Goal: Transaction & Acquisition: Purchase product/service

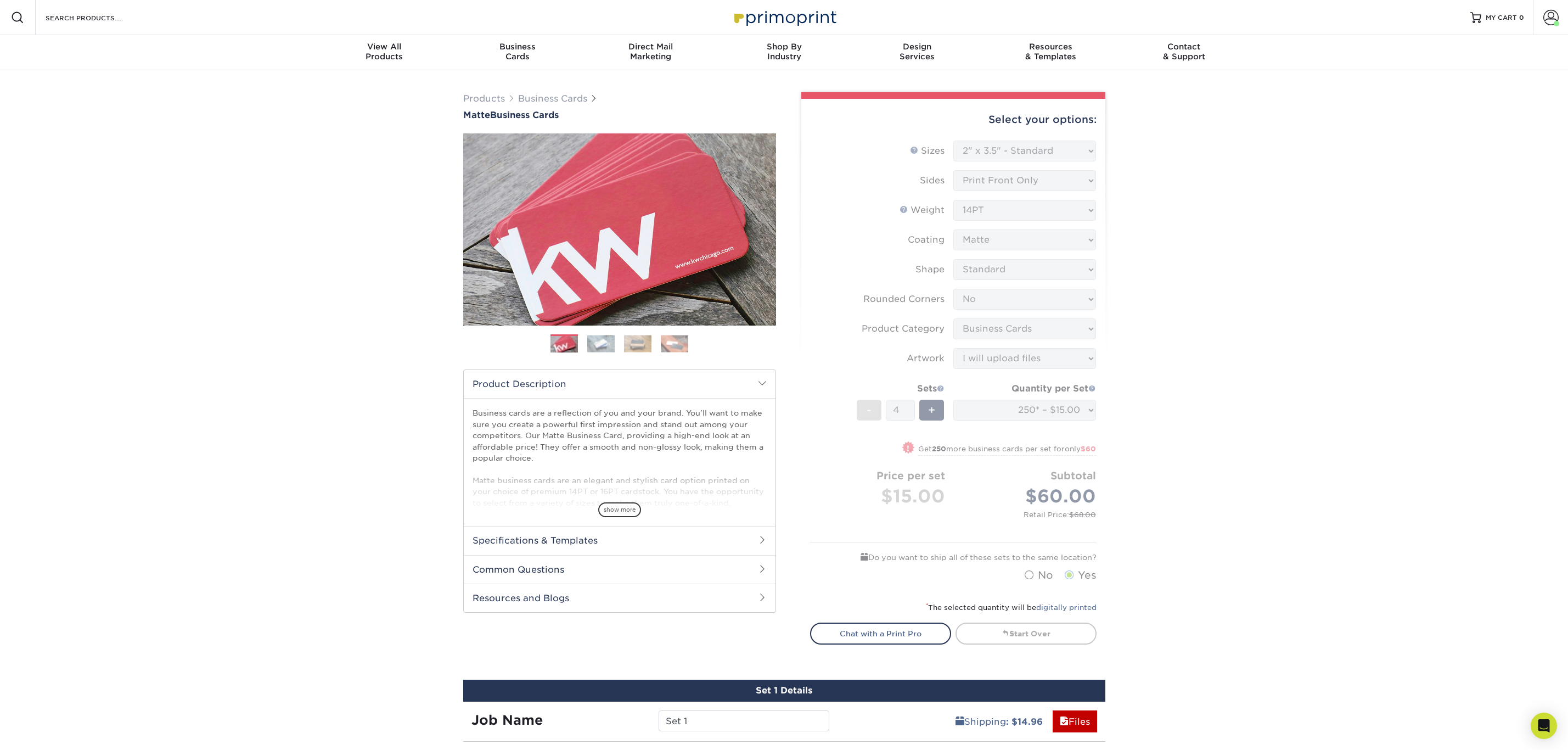
select select "2.00x3.50"
select select "0"
select select "3b5148f1-0588-4f88-a218-97bcfdce65c1"
select select "upload"
select select "250* – $15.00"
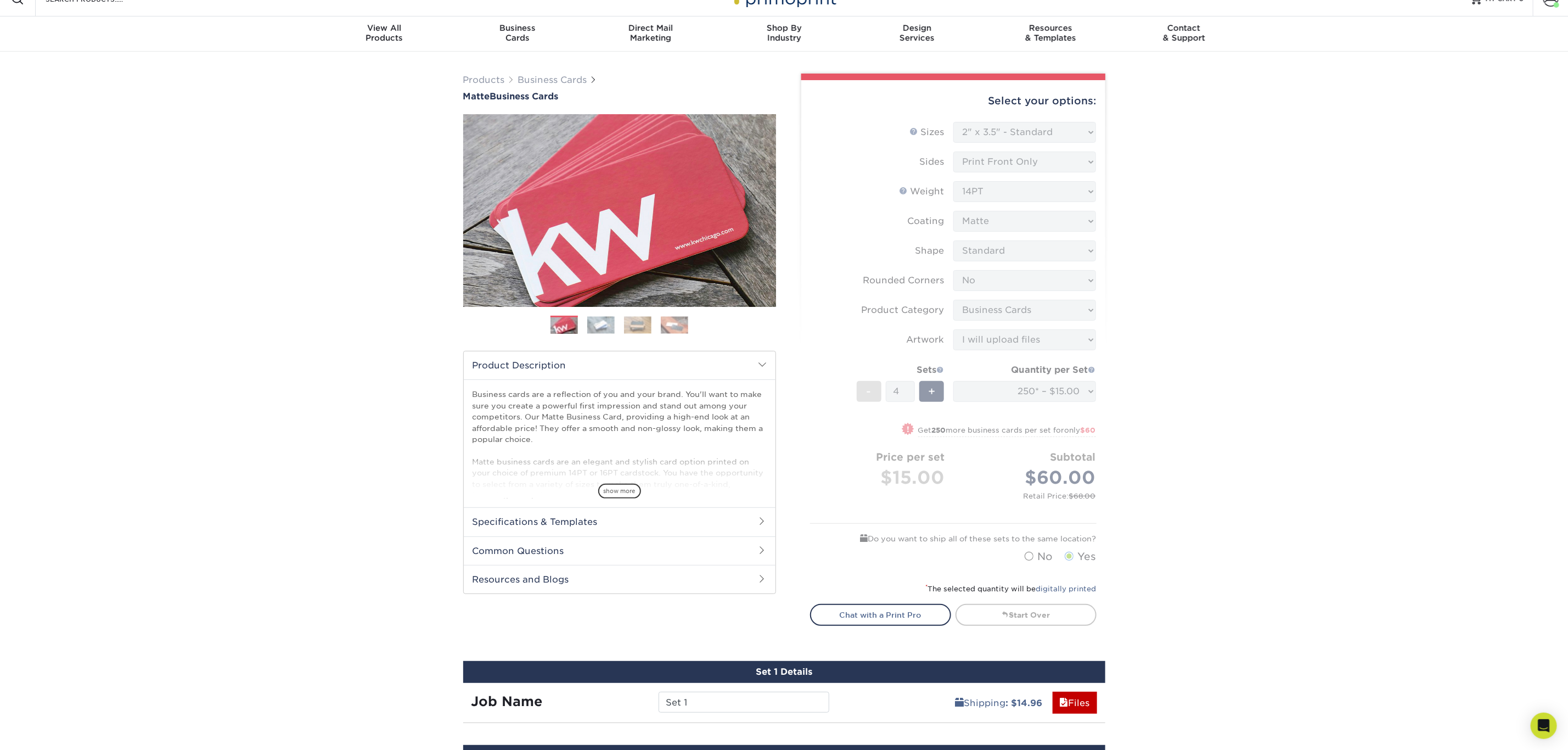
click at [1012, 160] on form "Sizes Help Sizes Please Select 1.5" x 3.5" - Mini 1.75" x 3.5" - Mini 2" x 2" -…" at bounding box center [954, 345] width 286 height 447
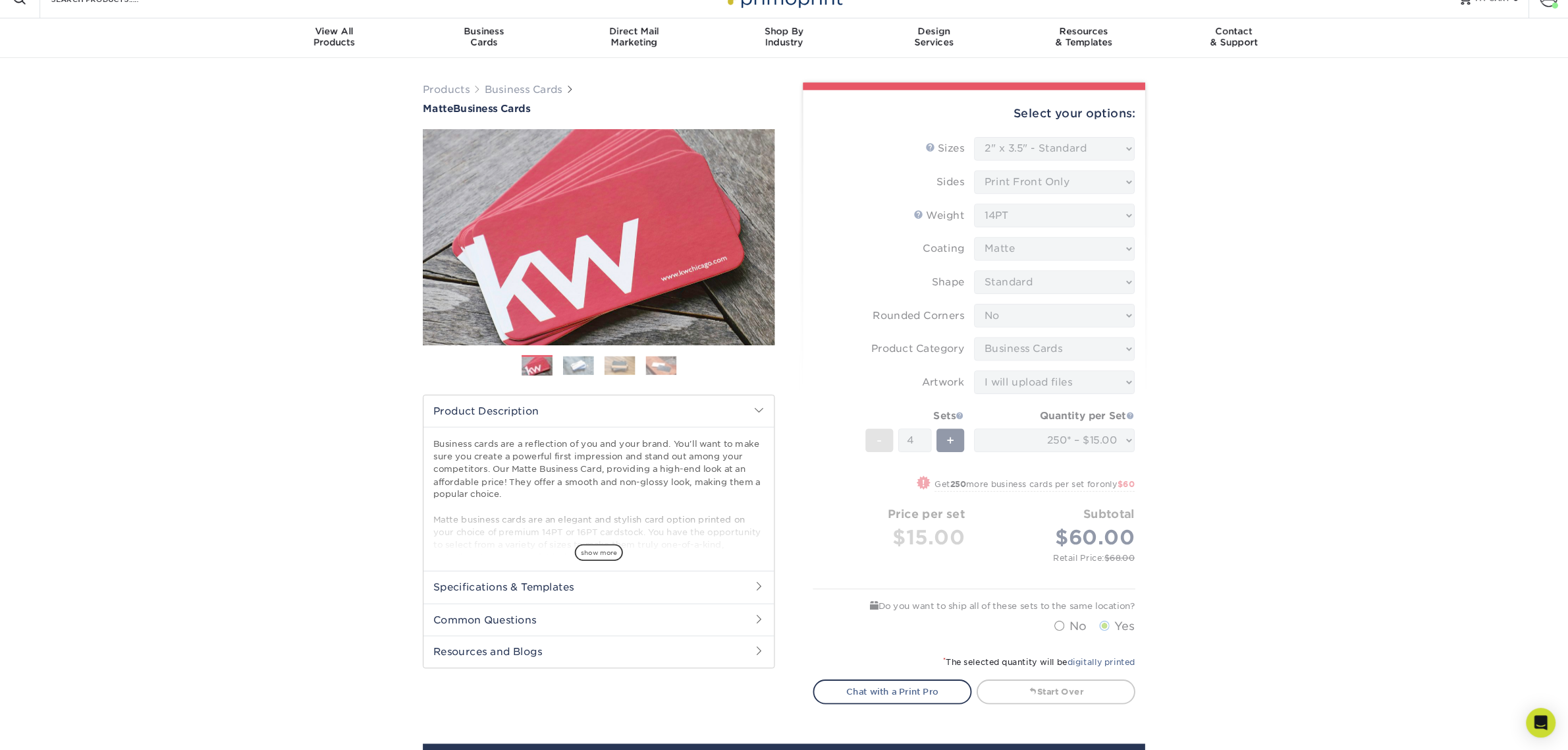
scroll to position [23, 0]
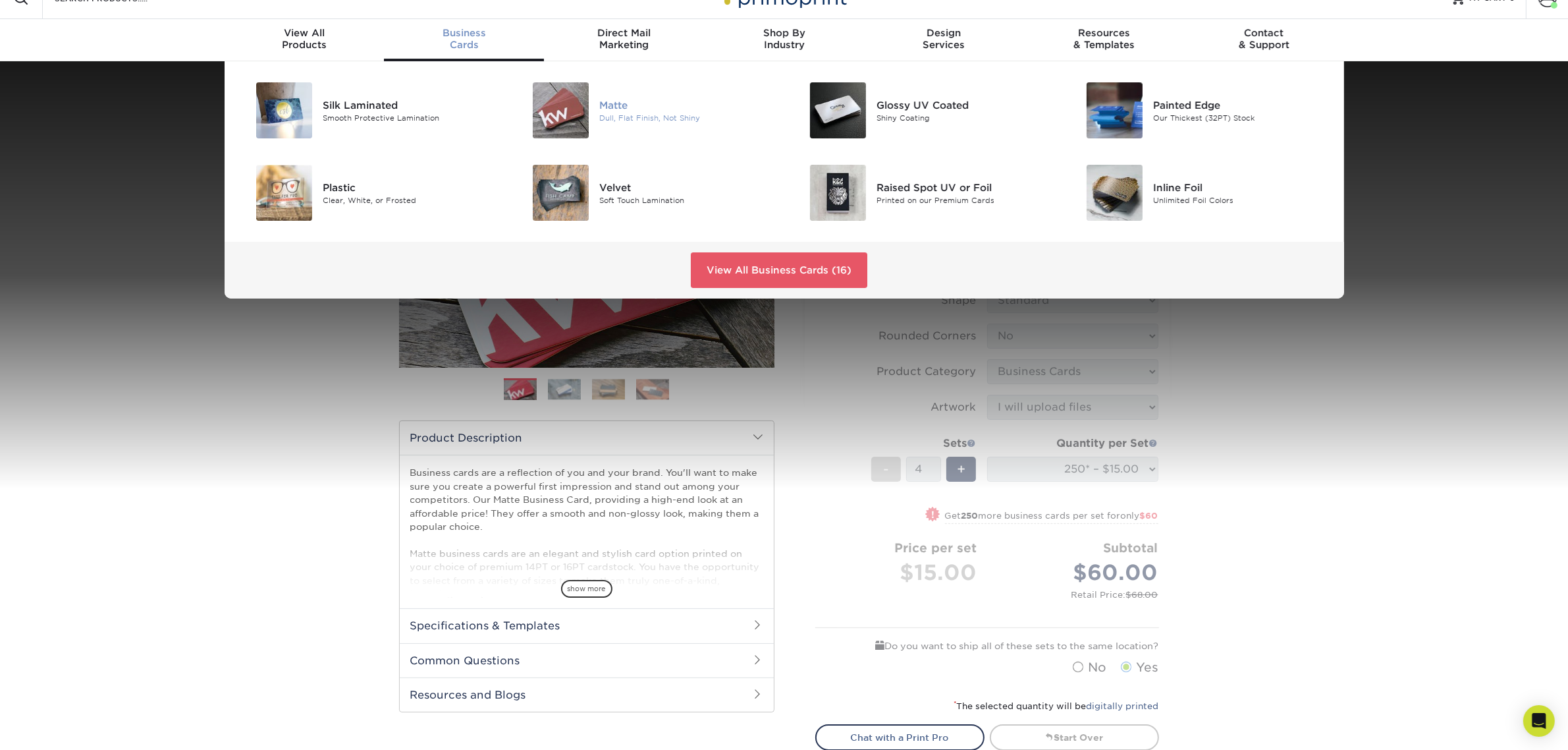
click at [576, 96] on img at bounding box center [560, 110] width 56 height 56
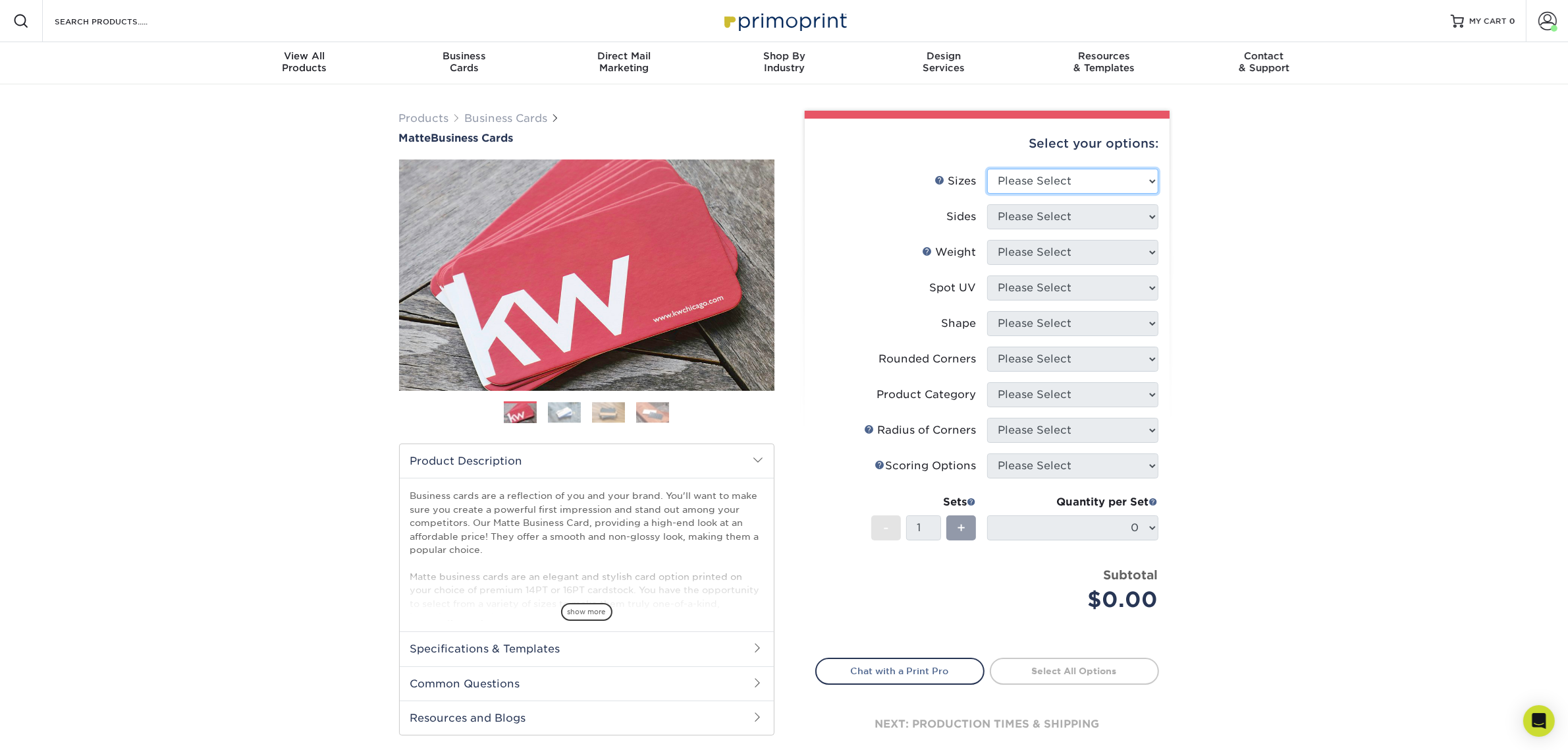
click at [1103, 176] on select "Please Select 1.5" x 3.5" - Mini 1.75" x 3.5" - Mini 2" x 2" - Square 2" x 3" -…" at bounding box center [1072, 180] width 171 height 25
click at [987, 168] on select "Please Select 1.5" x 3.5" - Mini 1.75" x 3.5" - Mini 2" x 2" - Square 2" x 3" -…" at bounding box center [1072, 180] width 171 height 25
click at [1079, 307] on li "Spot UV Please Select" at bounding box center [987, 292] width 343 height 35
click at [1085, 180] on select "Please Select 1.5" x 3.5" - Mini 1.75" x 3.5" - Mini 2" x 2" - Square 2" x 3" -…" at bounding box center [1072, 180] width 171 height 25
select select "2.00x3.50"
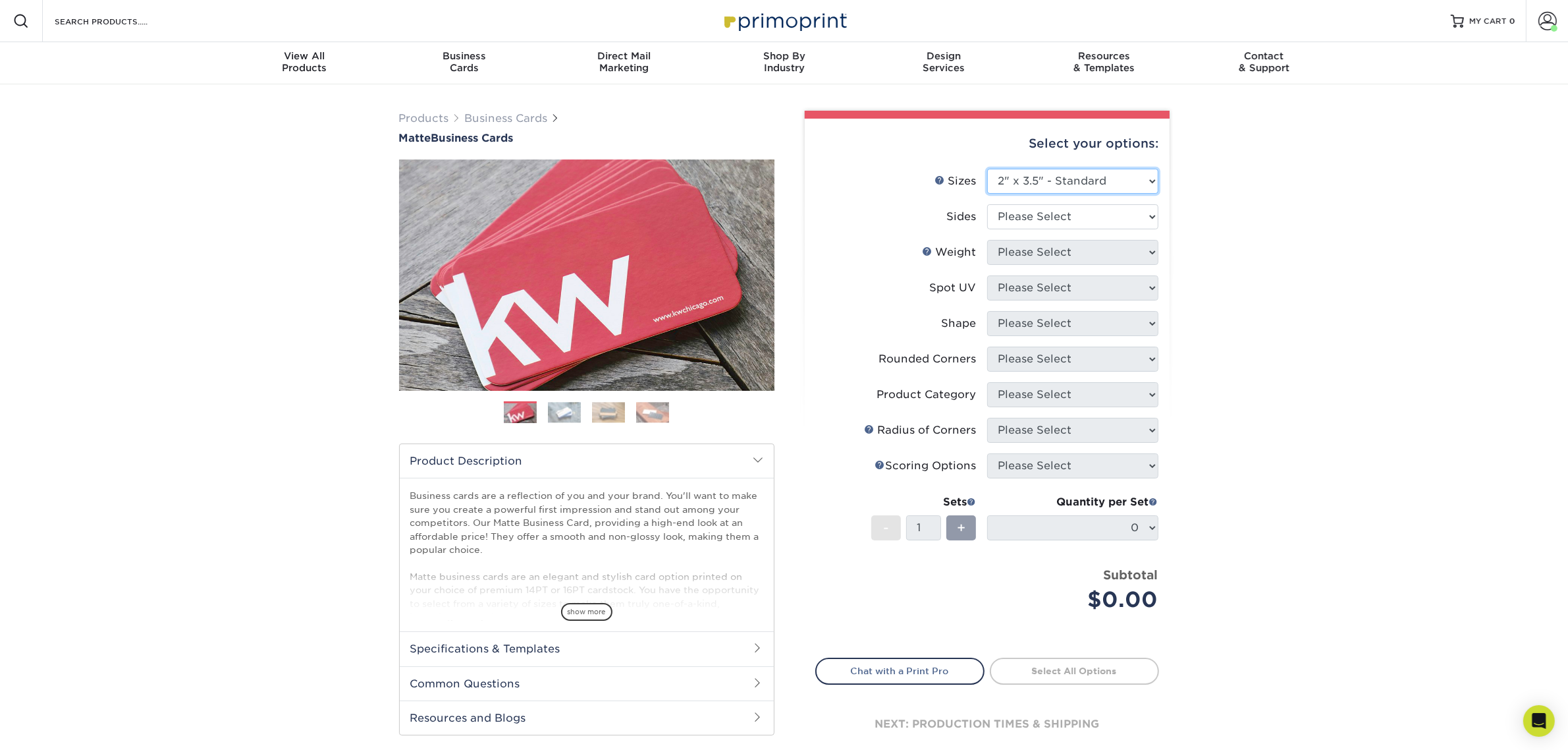
click at [987, 168] on select "Please Select 1.5" x 3.5" - Mini 1.75" x 3.5" - Mini 2" x 2" - Square 2" x 3" -…" at bounding box center [1072, 180] width 171 height 25
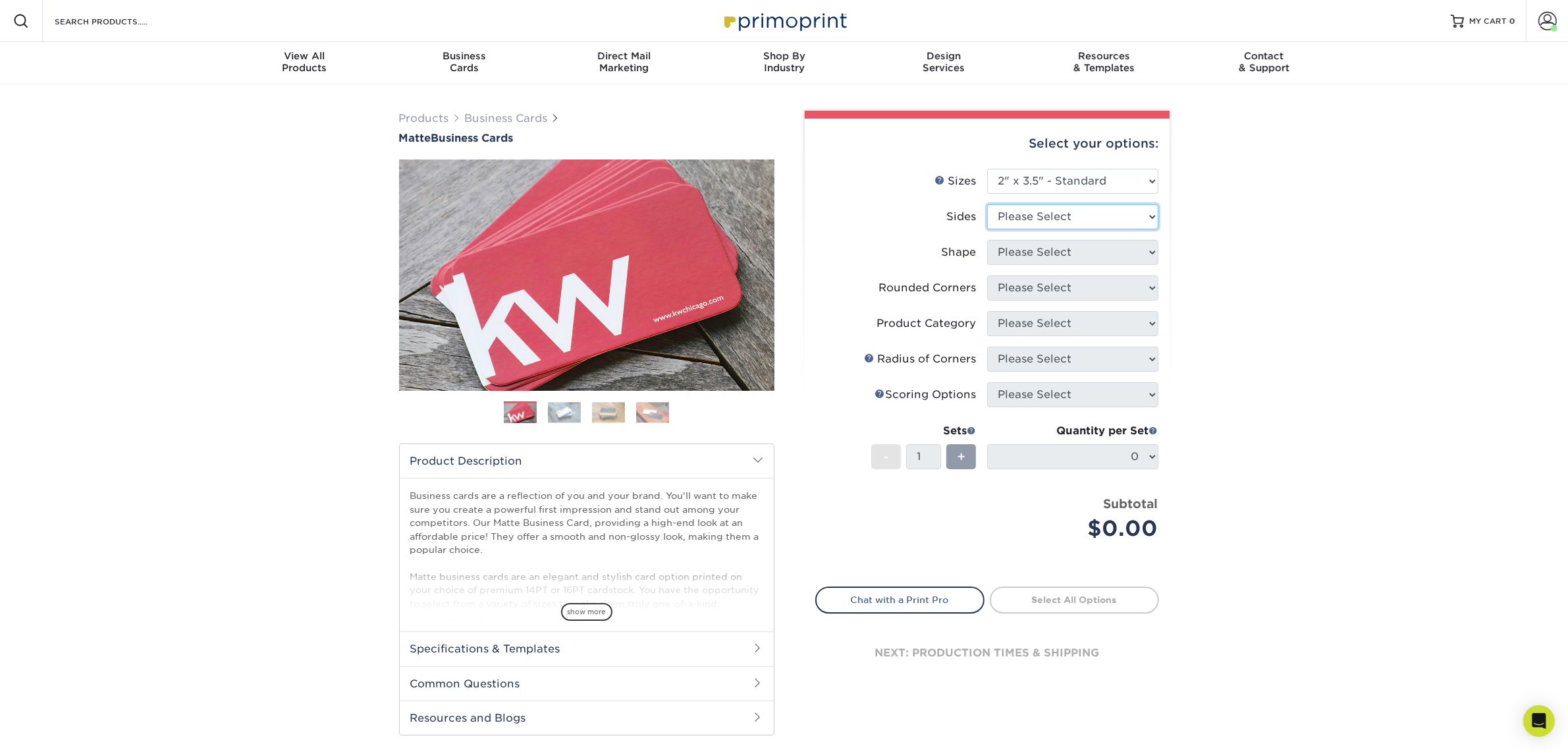
drag, startPoint x: 1083, startPoint y: 216, endPoint x: 1082, endPoint y: 223, distance: 7.1
click at [1083, 216] on select "Please Select Print Both Sides Print Front Only" at bounding box center [1072, 216] width 171 height 25
select select "32d3c223-f82c-492b-b915-ba065a00862f"
click at [987, 204] on select "Please Select Print Both Sides Print Front Only" at bounding box center [1072, 216] width 171 height 25
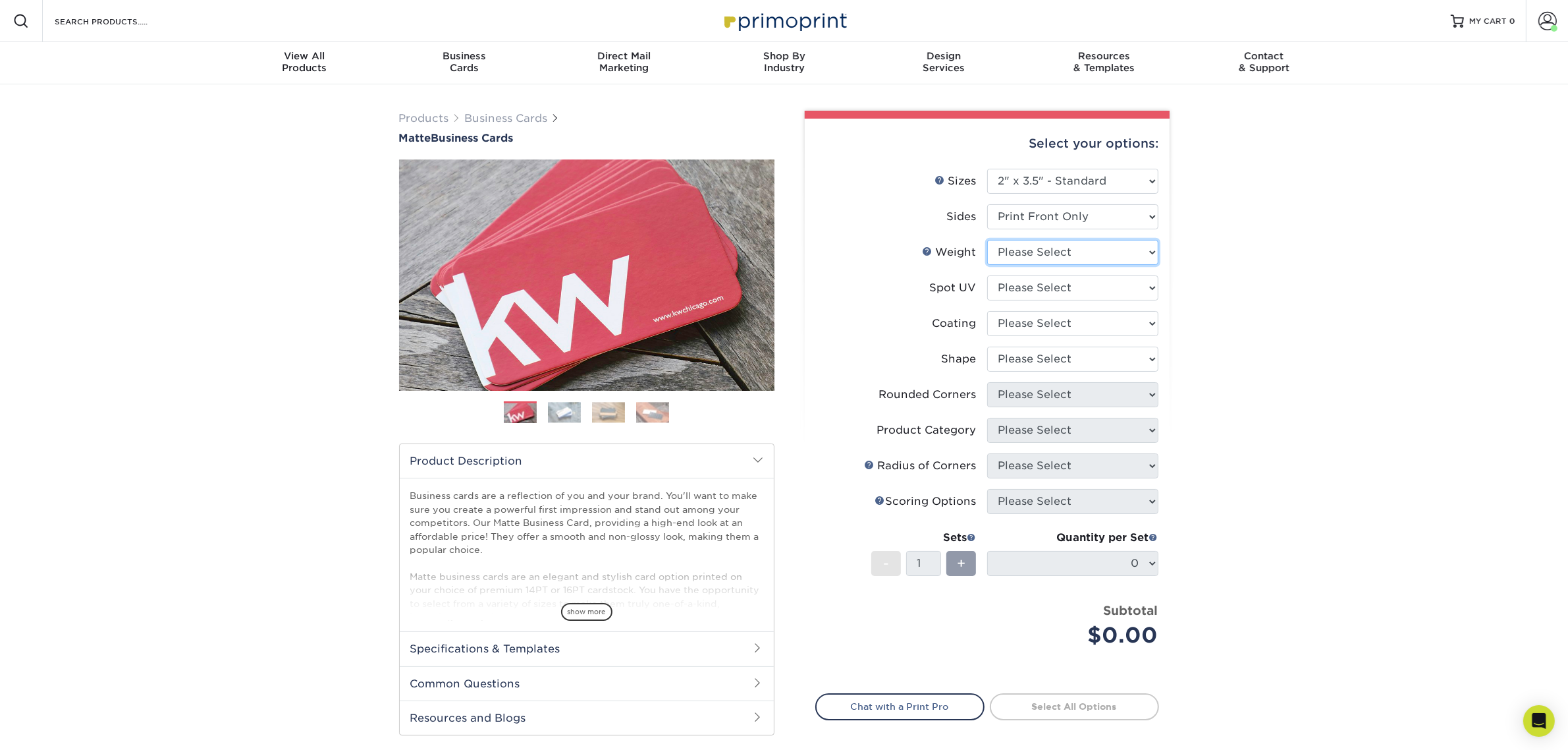
click at [1067, 251] on select "Please Select 16PT 14PT" at bounding box center [1072, 252] width 171 height 25
select select "16PT"
click at [987, 240] on select "Please Select 16PT 14PT" at bounding box center [1072, 252] width 171 height 25
click at [1051, 278] on select "Please Select No Spot UV Front Only" at bounding box center [1072, 287] width 171 height 25
select select "3"
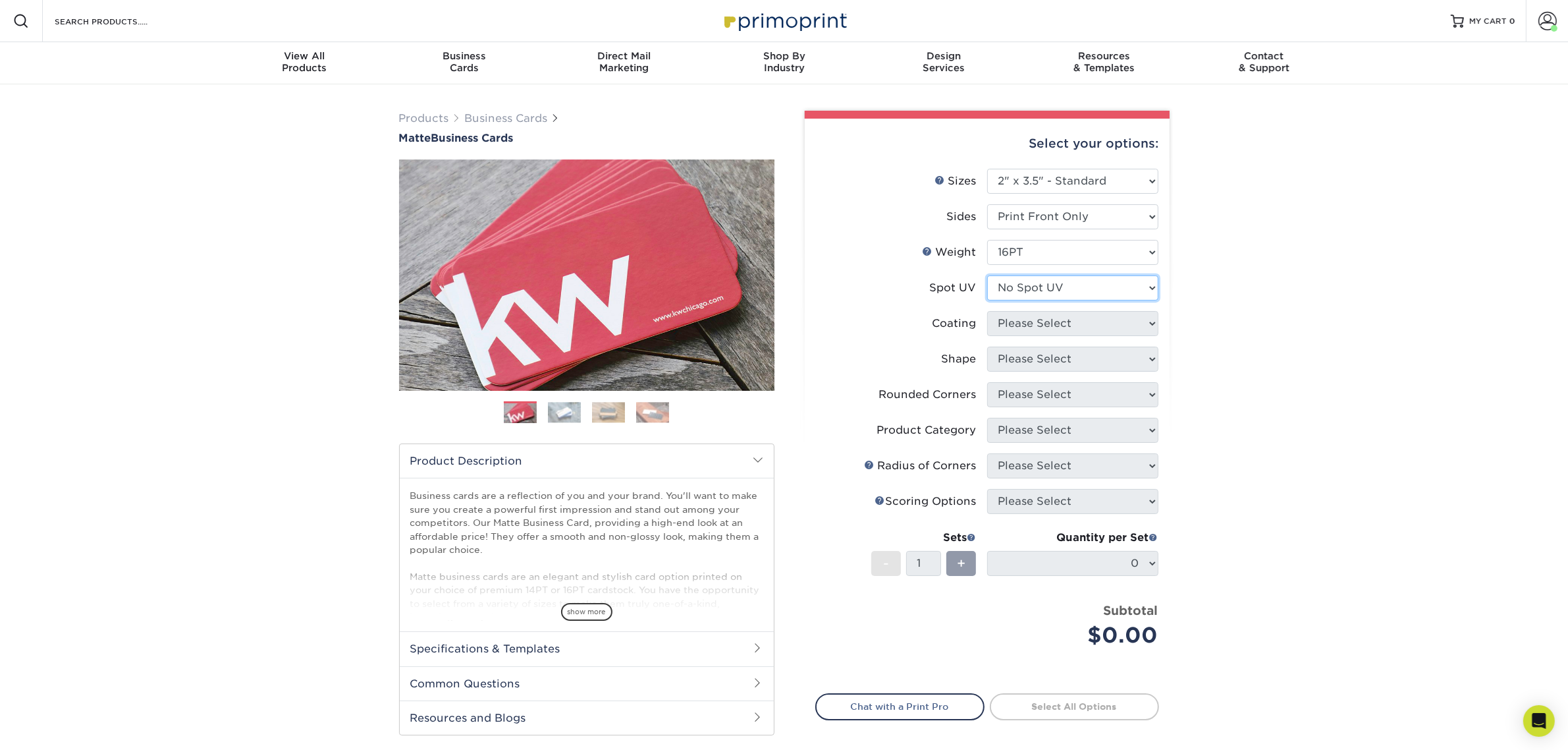
click at [987, 275] on select "Please Select No Spot UV Front Only" at bounding box center [1072, 287] width 171 height 25
click at [1051, 325] on select at bounding box center [1072, 323] width 171 height 25
select select "121bb7b5-3b4d-429f-bd8d-bbf80e953313"
click at [987, 311] on select at bounding box center [1072, 323] width 171 height 25
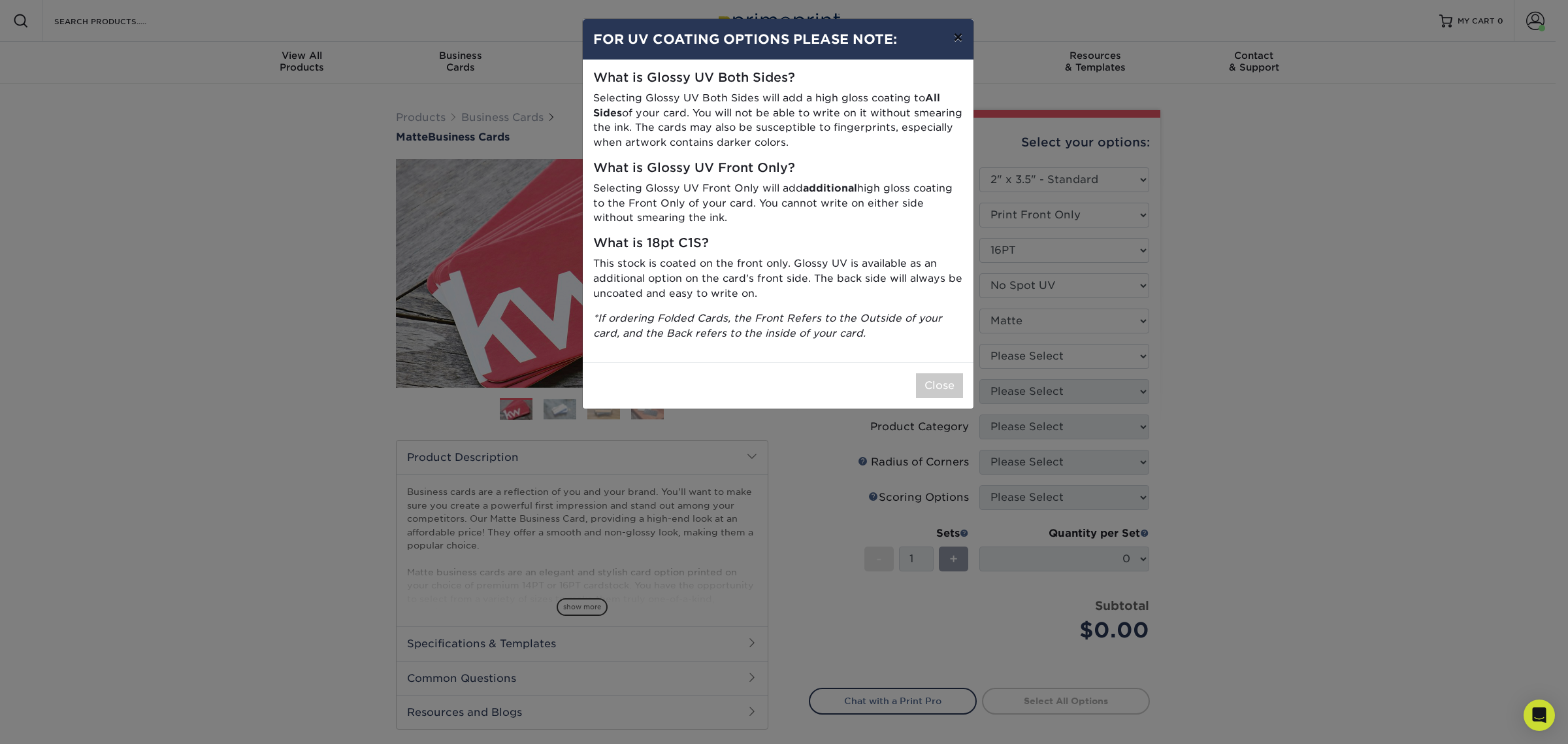
click at [946, 40] on button "×" at bounding box center [957, 37] width 30 height 37
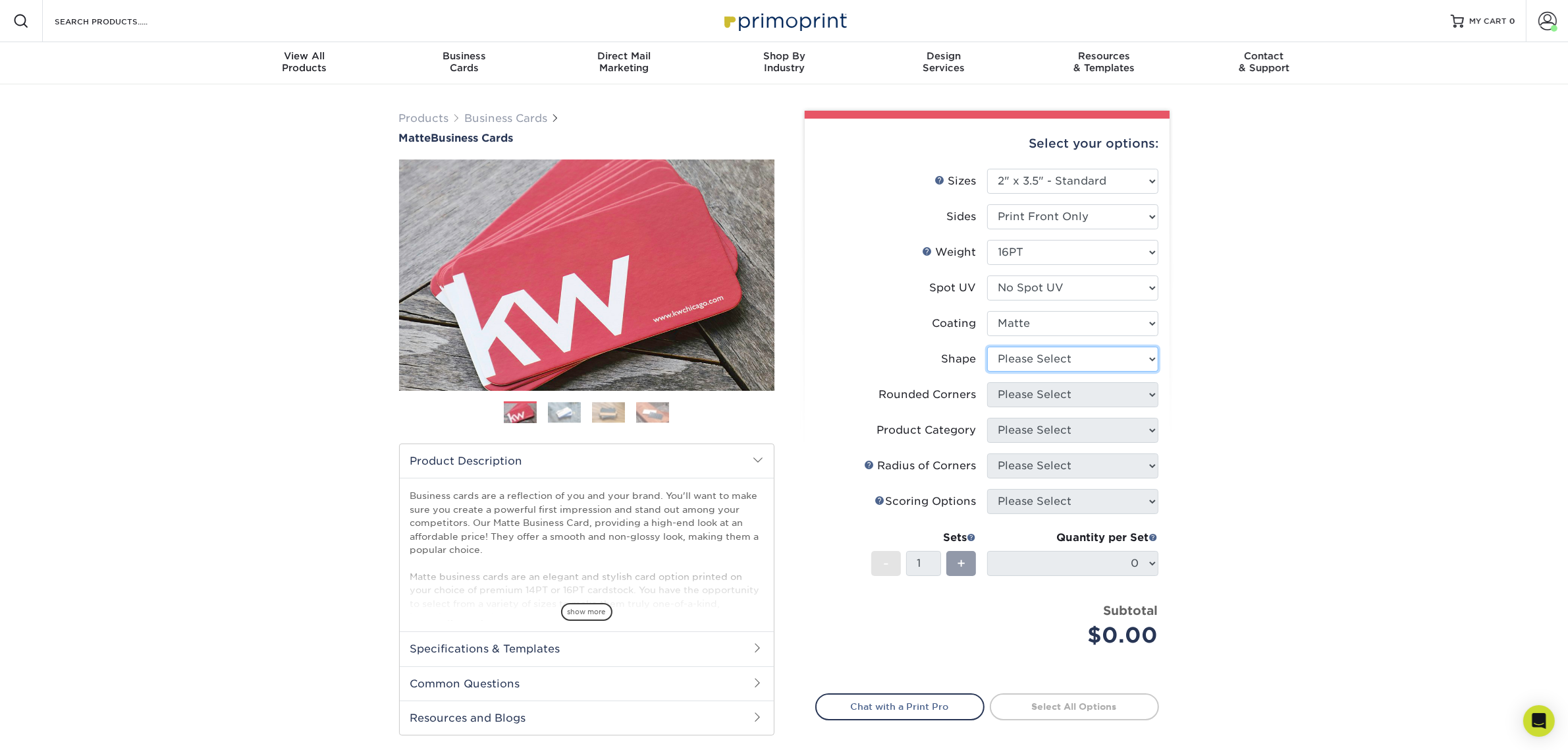
click at [1057, 360] on select "Please Select Standard Oval" at bounding box center [1072, 358] width 171 height 25
select select "standard"
click at [987, 346] on select "Please Select Standard Oval" at bounding box center [1072, 358] width 171 height 25
click at [1059, 393] on select "Please Select Yes - Round 2 Corners Yes - Round 4 Corners No" at bounding box center [1072, 394] width 171 height 25
select select "0"
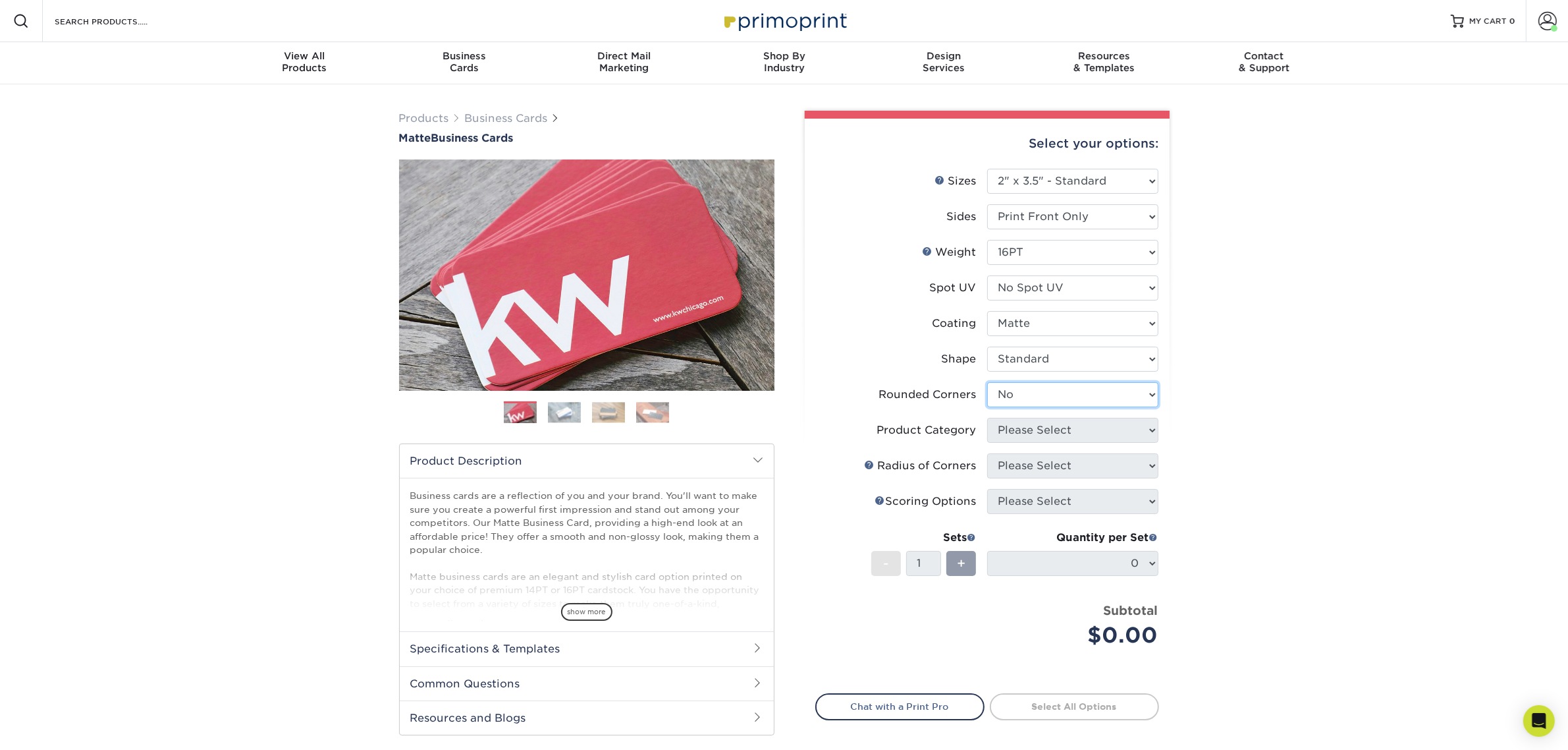
click at [987, 382] on select "Please Select Yes - Round 2 Corners Yes - Round 4 Corners No" at bounding box center [1072, 394] width 171 height 25
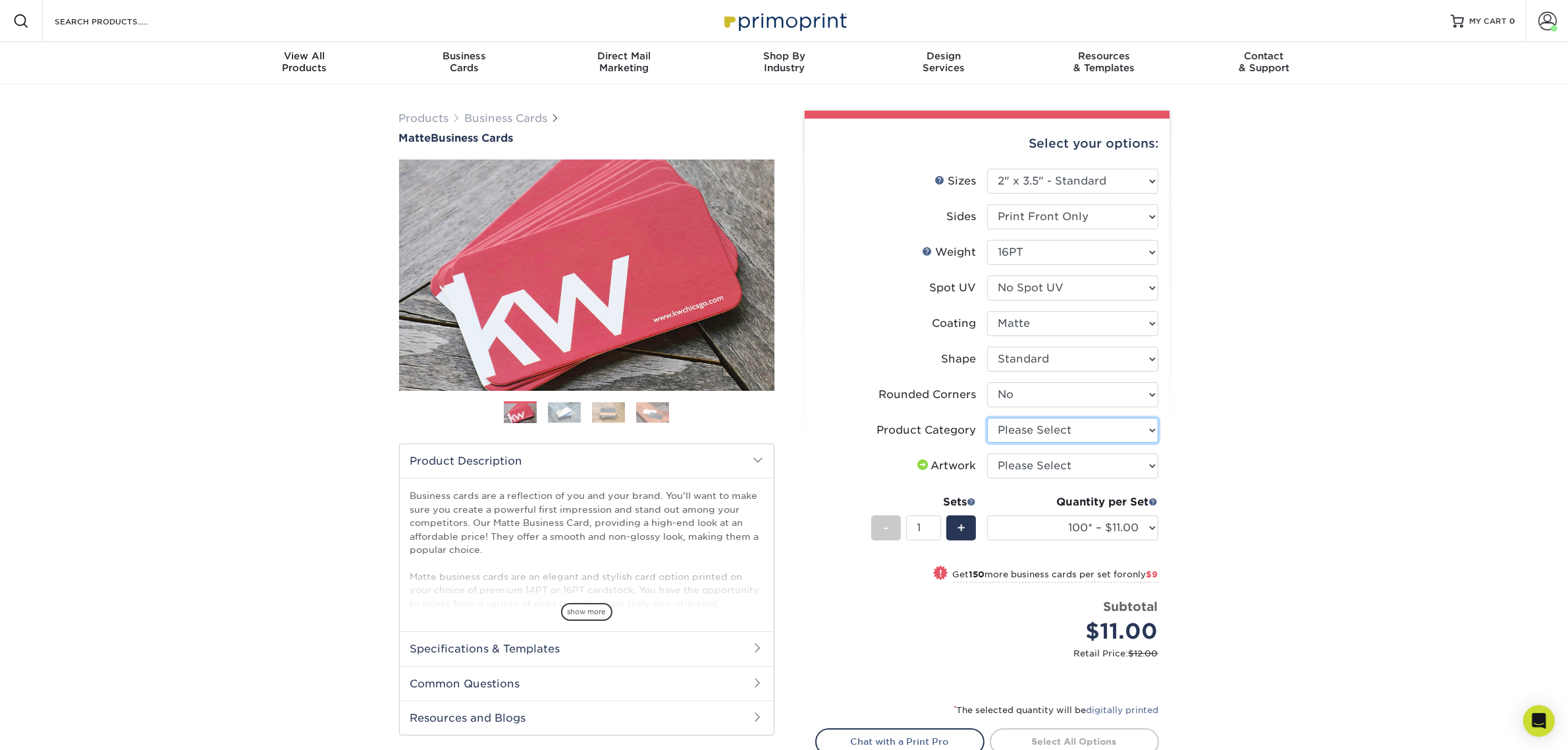
click at [1052, 438] on select "Please Select Business Cards" at bounding box center [1072, 430] width 171 height 25
select select "3b5148f1-0588-4f88-a218-97bcfdce65c1"
click at [987, 418] on select "Please Select Business Cards" at bounding box center [1072, 430] width 171 height 25
click at [1048, 462] on select "Please Select I will upload files I need a design - $100" at bounding box center [1072, 465] width 171 height 25
select select "upload"
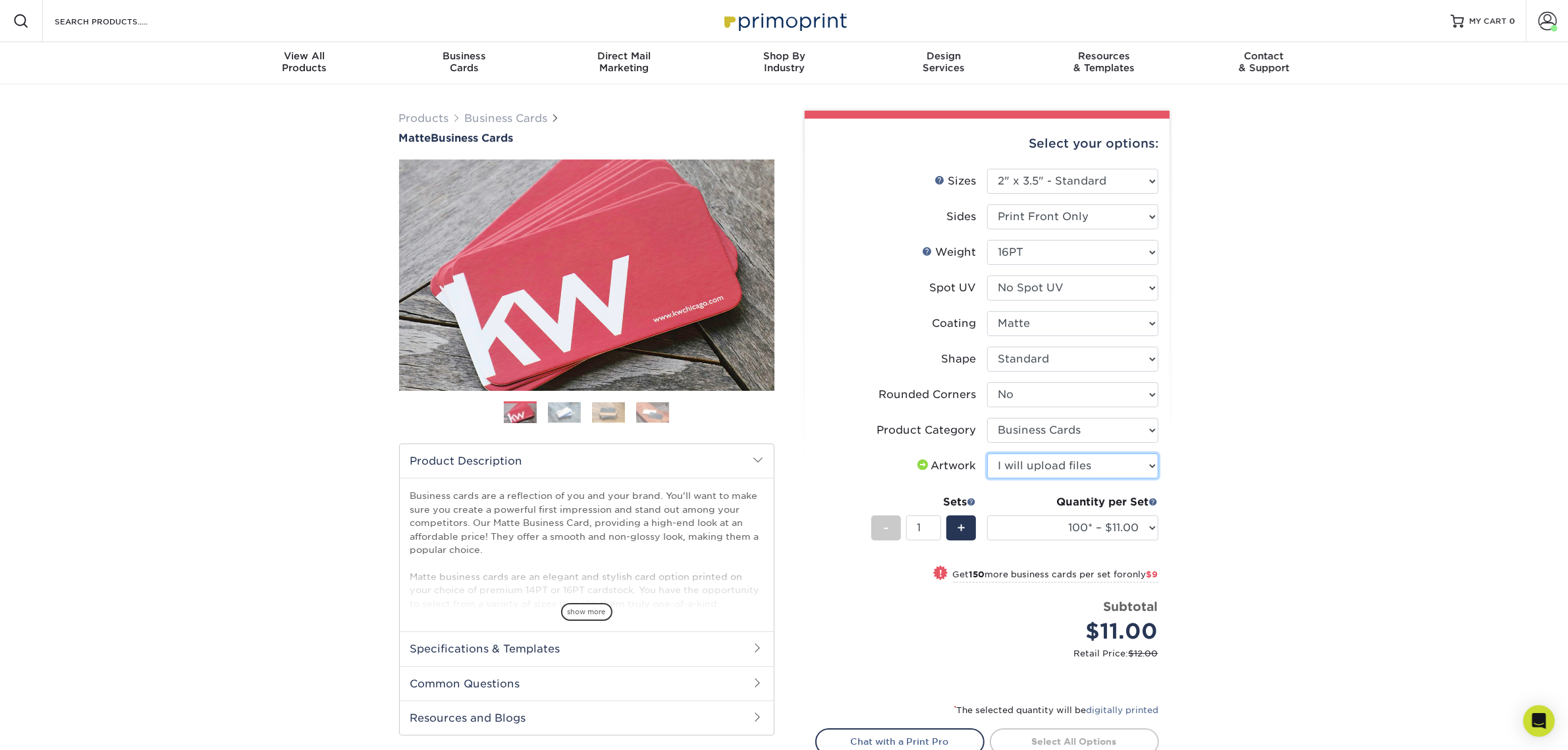
click at [987, 453] on select "Please Select I will upload files I need a design - $100" at bounding box center [1072, 465] width 171 height 25
drag, startPoint x: 1074, startPoint y: 522, endPoint x: 1074, endPoint y: 515, distance: 7.0
click at [1074, 522] on select "100* – $11.00 250* – $20.00 500 – $39.00 1000 – $49.00 2500 – $87.00 5000 – $16…" at bounding box center [1072, 527] width 171 height 25
select select "250* – $20.00"
click at [987, 515] on select "100* – $11.00 250* – $20.00 500 – $39.00 1000 – $49.00 2500 – $87.00 5000 – $16…" at bounding box center [1072, 527] width 171 height 25
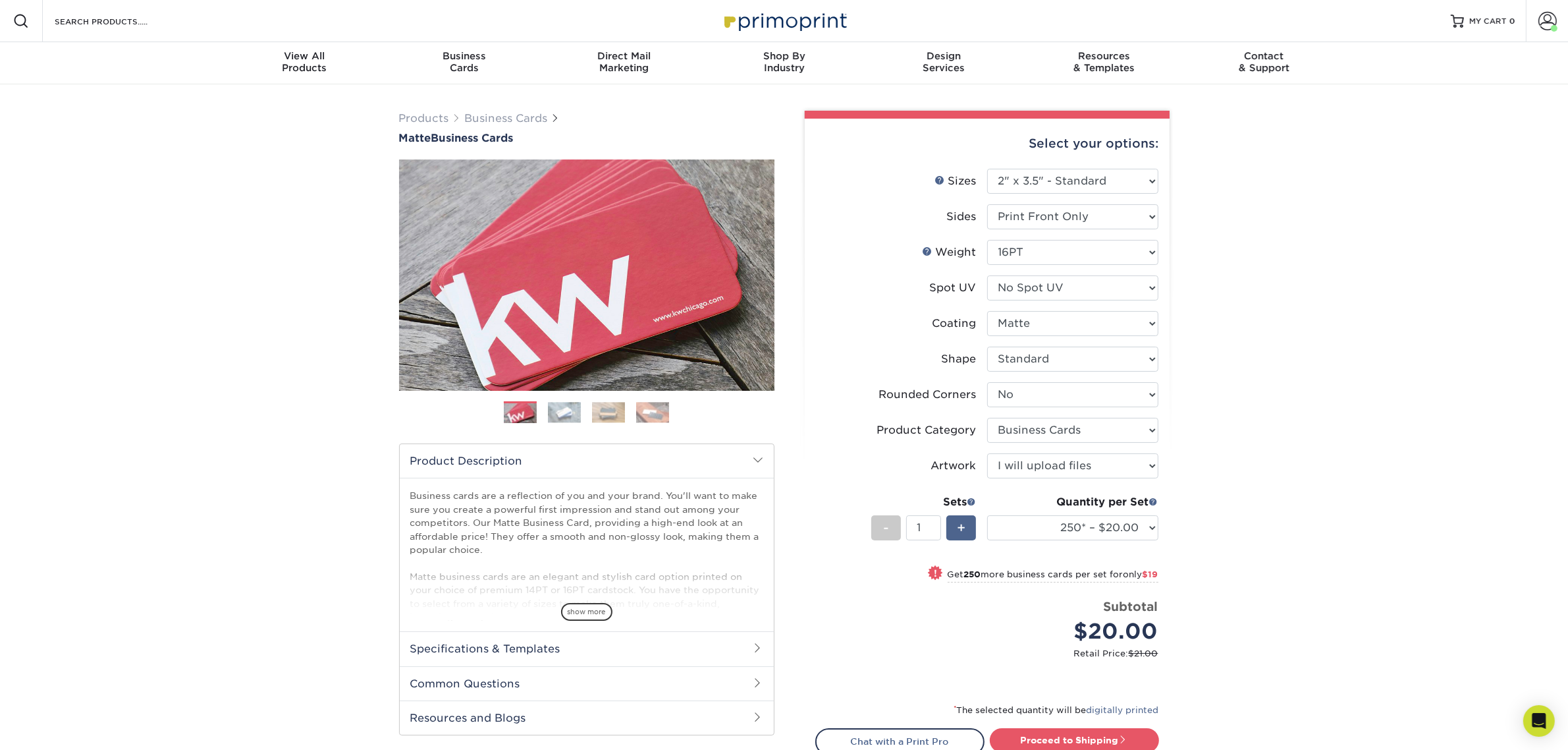
click at [966, 519] on div "+" at bounding box center [961, 527] width 30 height 25
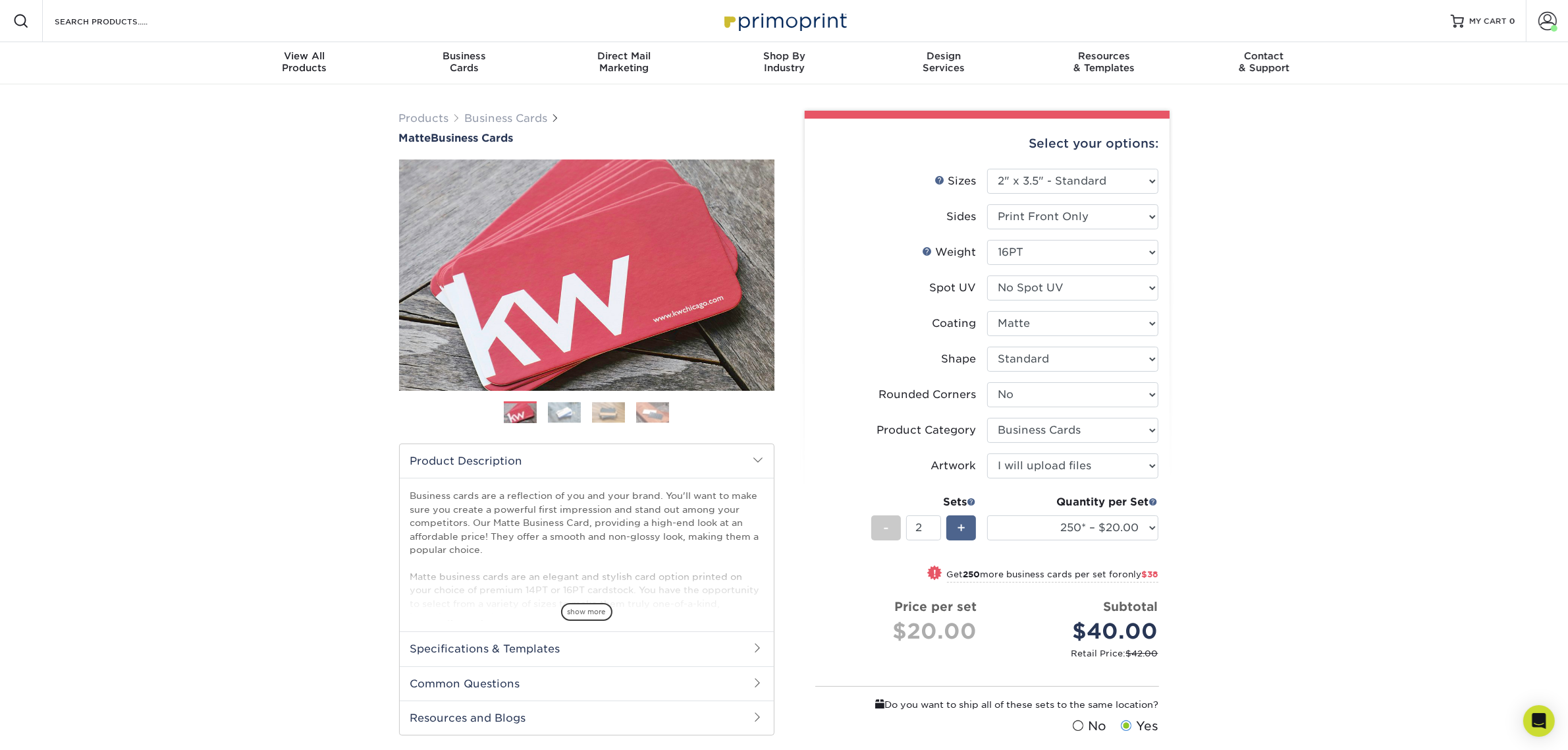
click at [966, 515] on div "+" at bounding box center [961, 527] width 30 height 25
type input "4"
click at [1300, 539] on div "Products Business Cards Matte Business Cards Previous Next 100 $ 8" at bounding box center [784, 509] width 1568 height 851
click at [1113, 427] on select "Please Select Business Cards" at bounding box center [1072, 430] width 171 height 25
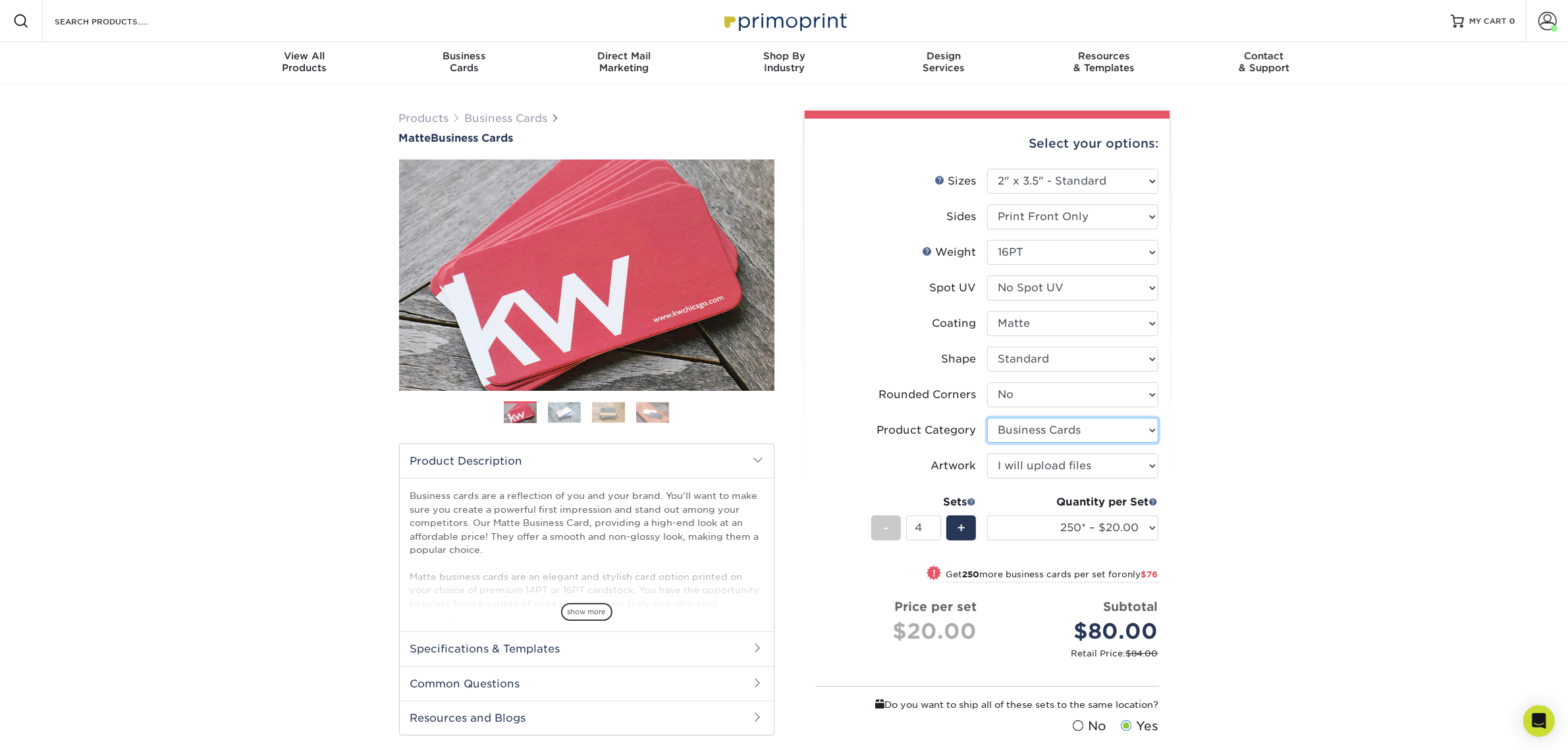
click at [1113, 427] on select "Please Select Business Cards" at bounding box center [1072, 430] width 171 height 25
click at [1097, 393] on select "Please Select Yes - Round 2 Corners Yes - Round 4 Corners No" at bounding box center [1072, 394] width 171 height 25
click at [1095, 357] on select "Please Select Standard Oval" at bounding box center [1072, 358] width 171 height 25
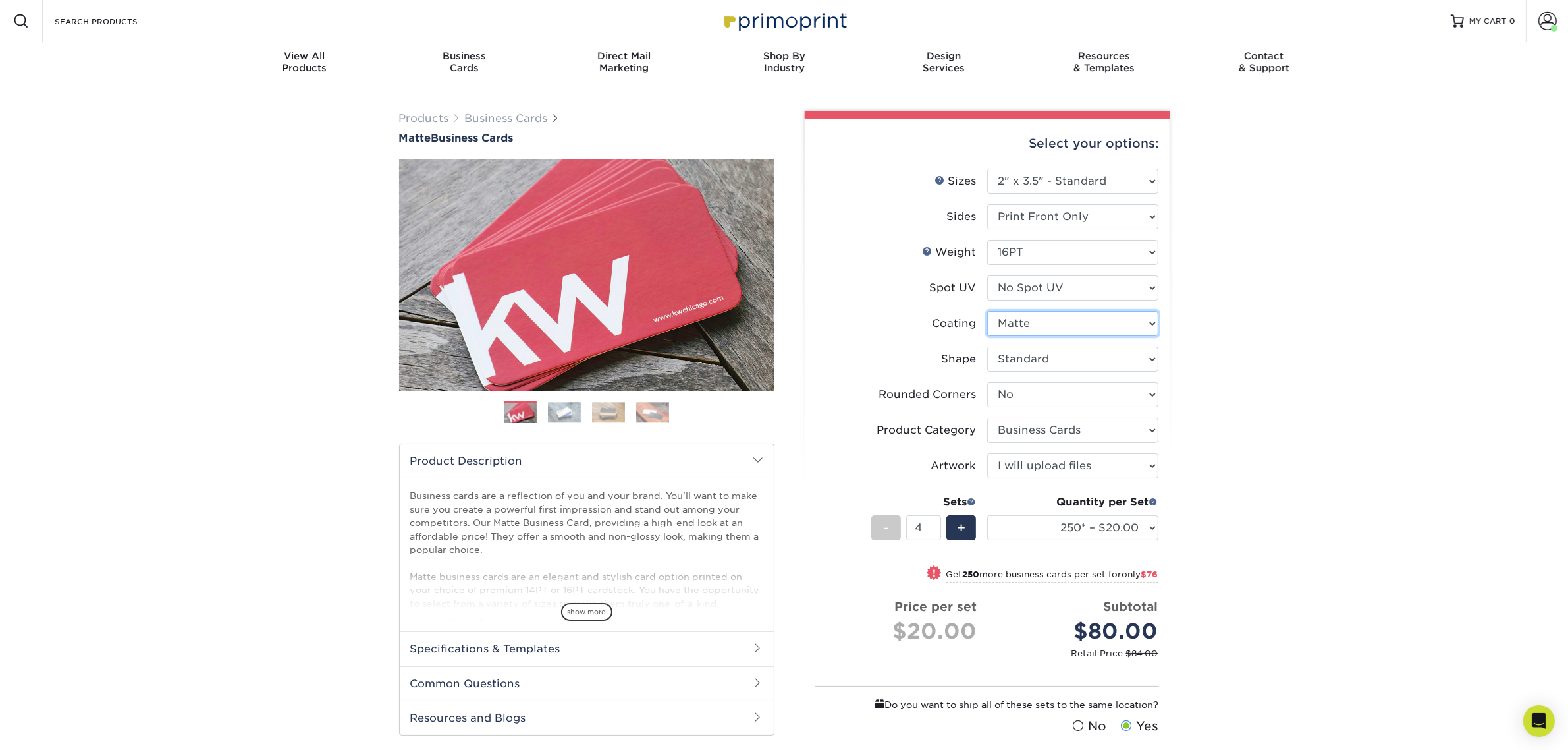
click at [1093, 330] on select at bounding box center [1072, 323] width 171 height 25
click at [1088, 275] on select "Please Select No Spot UV Front Only" at bounding box center [1072, 287] width 171 height 25
click at [987, 275] on select "Please Select No Spot UV Front Only" at bounding box center [1072, 287] width 171 height 25
click at [1085, 255] on select "Please Select 16PT 14PT" at bounding box center [1072, 252] width 171 height 25
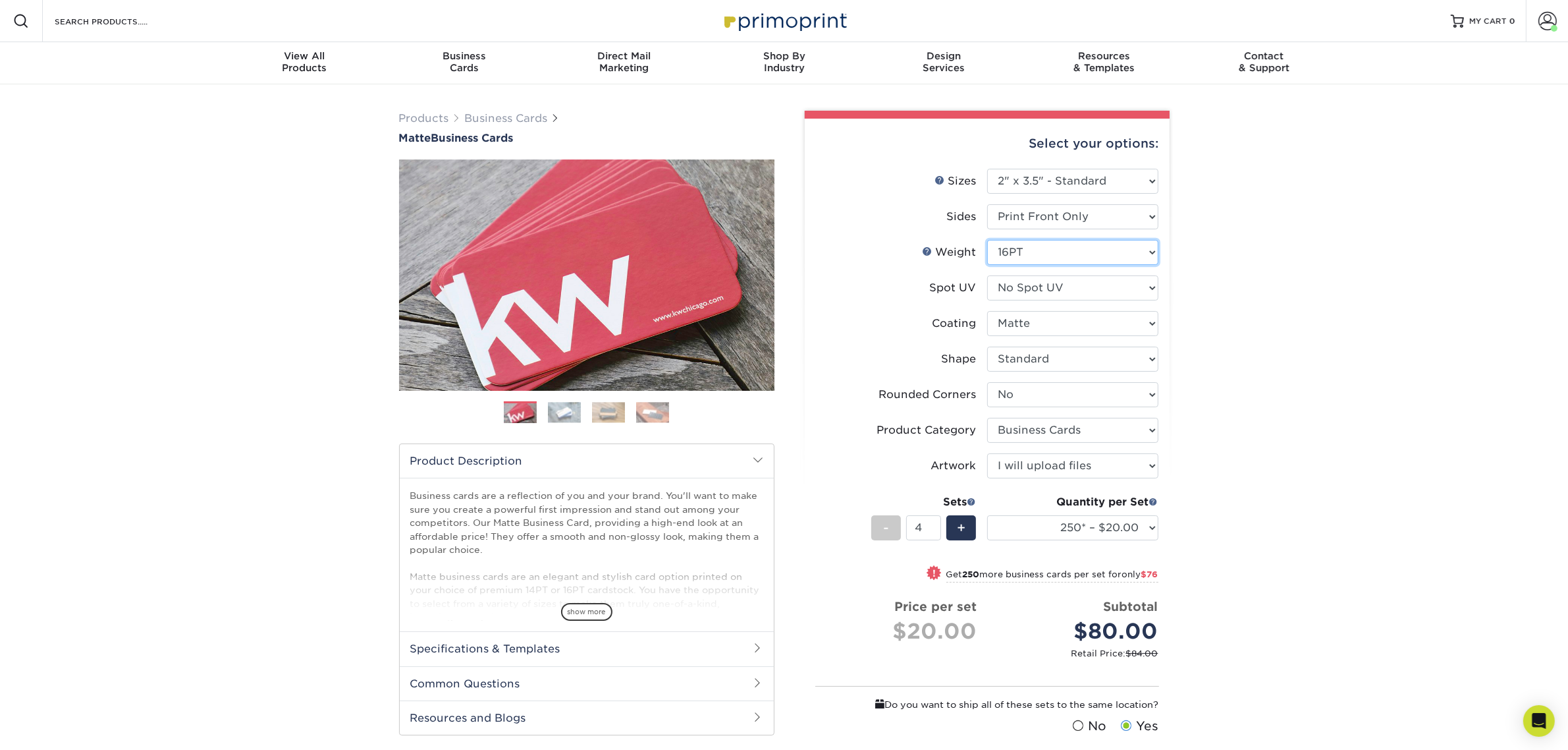
click at [987, 240] on select "Please Select 16PT 14PT" at bounding box center [1072, 252] width 171 height 25
click at [1081, 222] on select "Please Select Print Both Sides Print Front Only" at bounding box center [1072, 216] width 171 height 25
click at [987, 204] on select "Please Select Print Both Sides Print Front Only" at bounding box center [1072, 216] width 171 height 25
click at [1330, 347] on div "Products Business Cards Matte Business Cards Previous Next 100 $ 8" at bounding box center [784, 509] width 1568 height 851
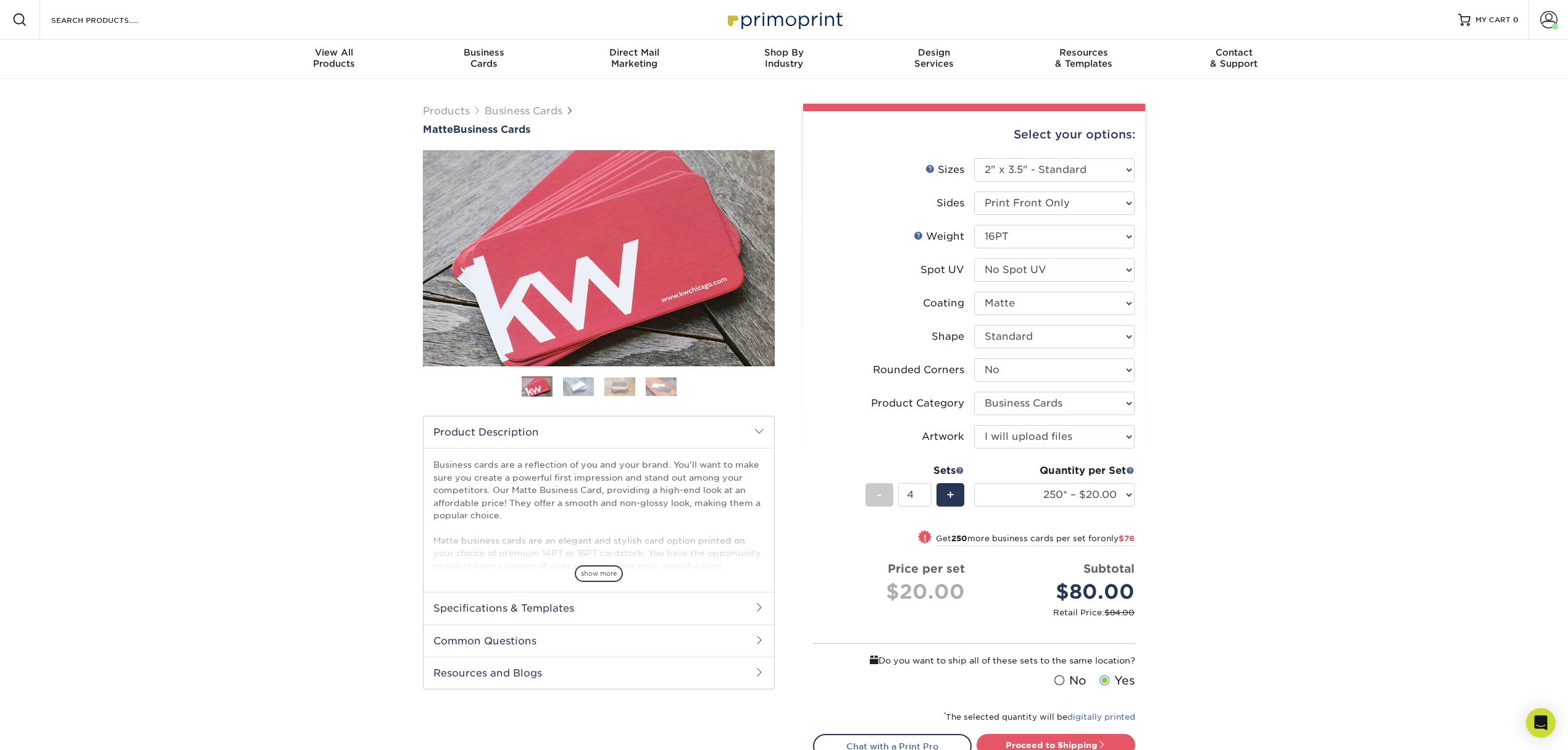
click at [1470, 393] on div "Products Business Cards Matte Business Cards Previous Next 100 $ 8" at bounding box center [784, 478] width 1568 height 798
click at [1056, 204] on select "Please Select Print Both Sides Print Front Only" at bounding box center [1054, 203] width 160 height 23
select select "13abbda7-1d64-4f25-8bb2-c179b224825d"
click at [974, 192] on select "Please Select Print Both Sides Print Front Only" at bounding box center [1054, 203] width 160 height 23
select select "-1"
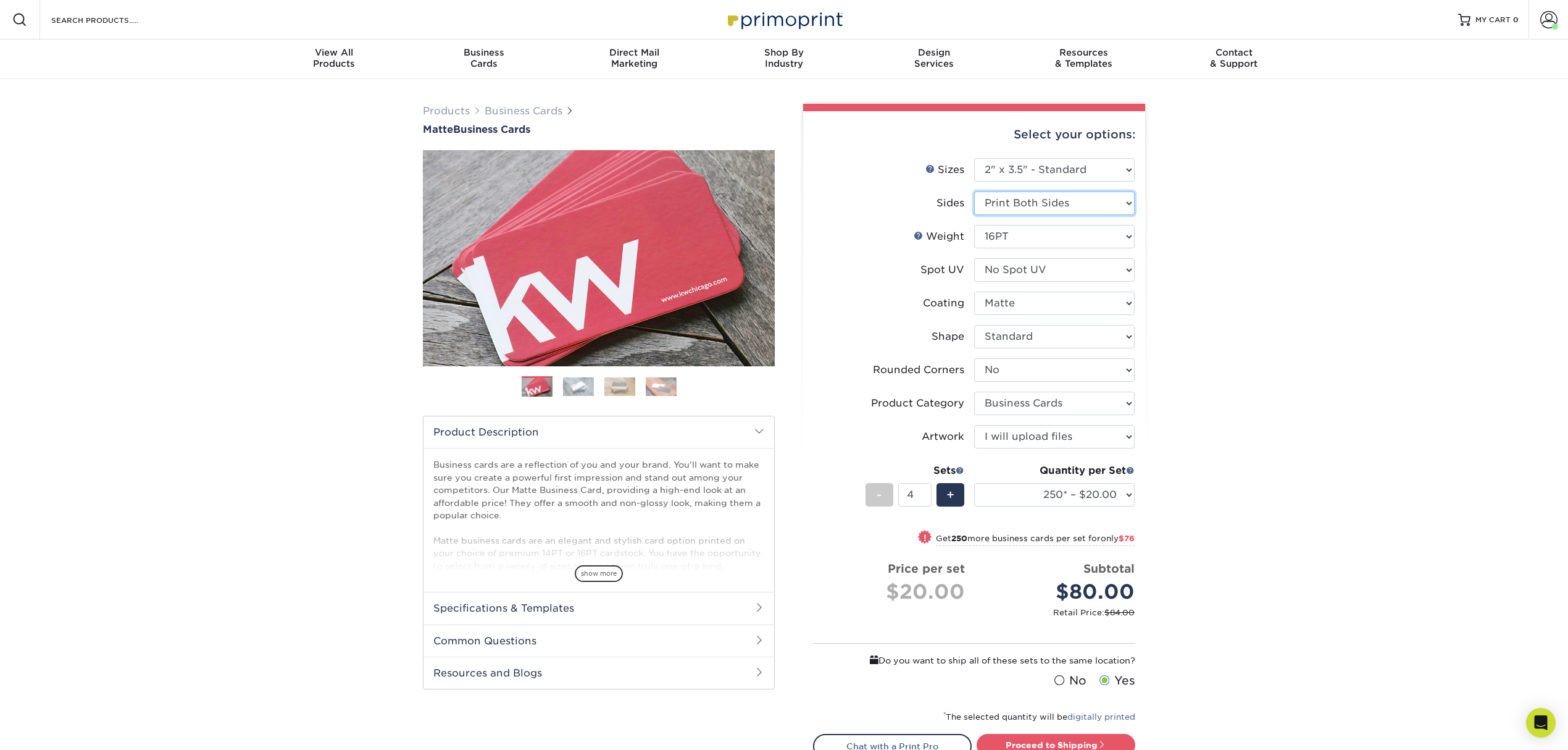
select select "-1"
select select
select select "-1"
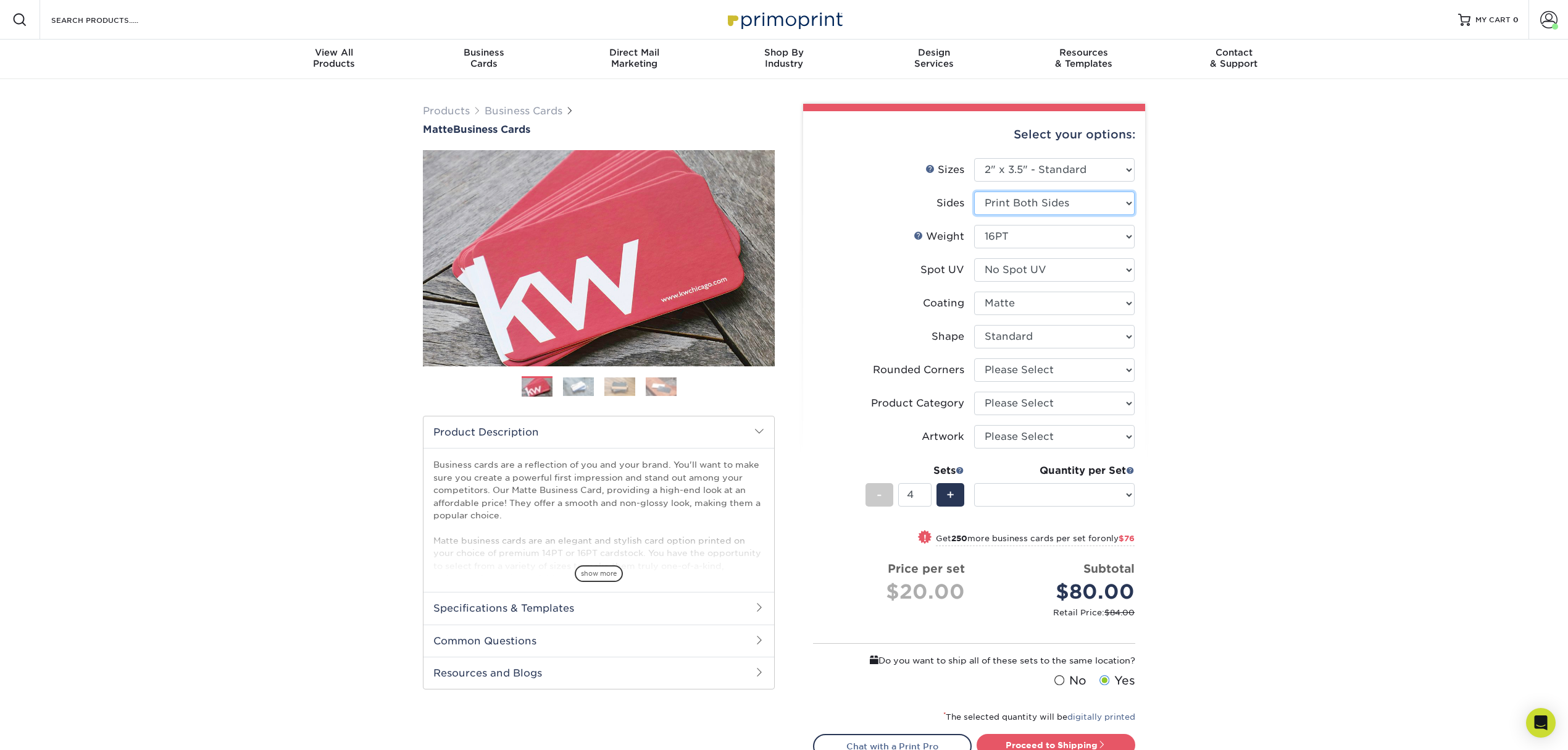
select select "-1"
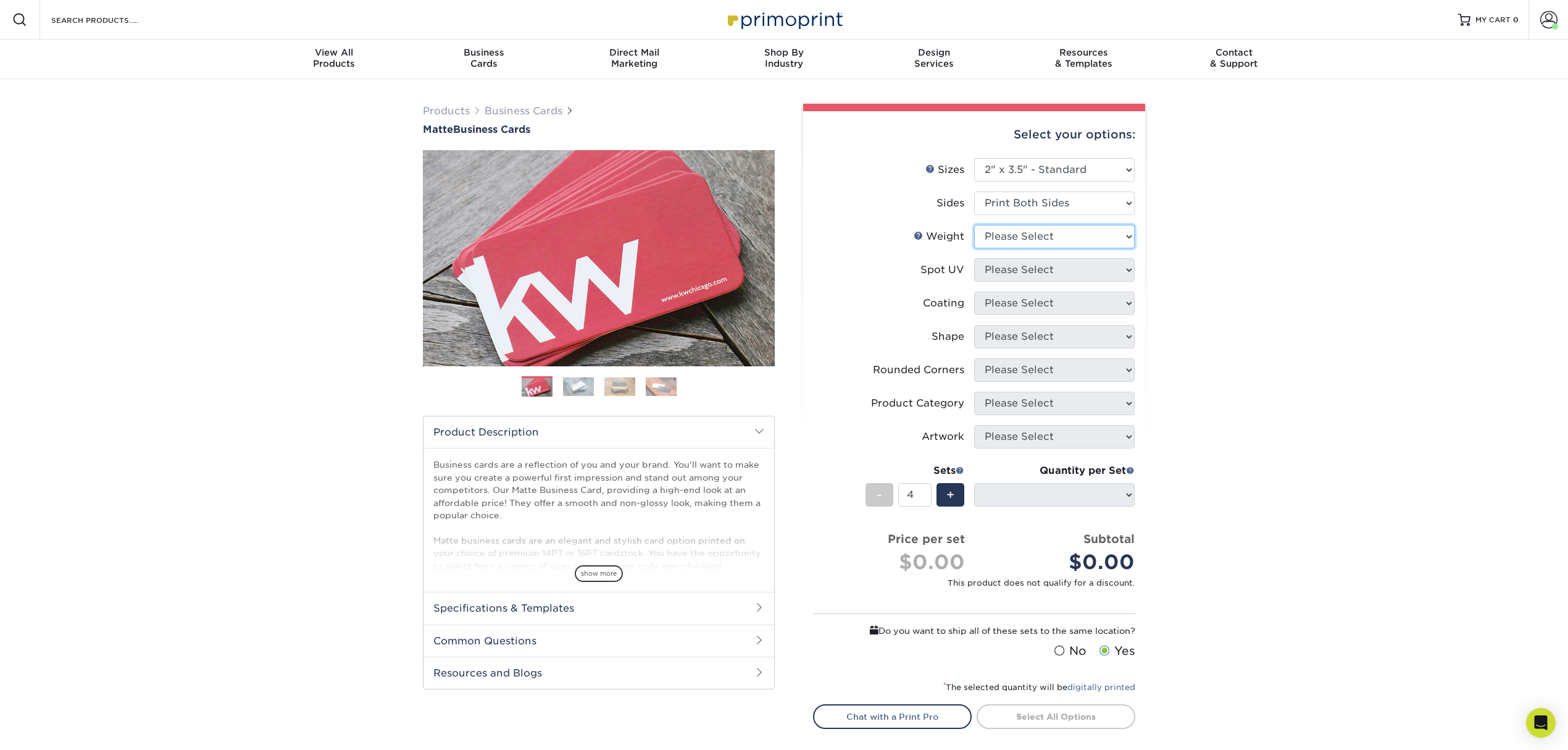
click at [1075, 234] on select "Please Select 16PT 14PT" at bounding box center [1054, 236] width 160 height 23
select select "16PT"
click at [974, 225] on select "Please Select 16PT 14PT" at bounding box center [1054, 236] width 160 height 23
select select
click at [1067, 263] on select "Please Select No Spot UV Front and Back (Both Sides) Front Only Back Only" at bounding box center [1054, 269] width 160 height 23
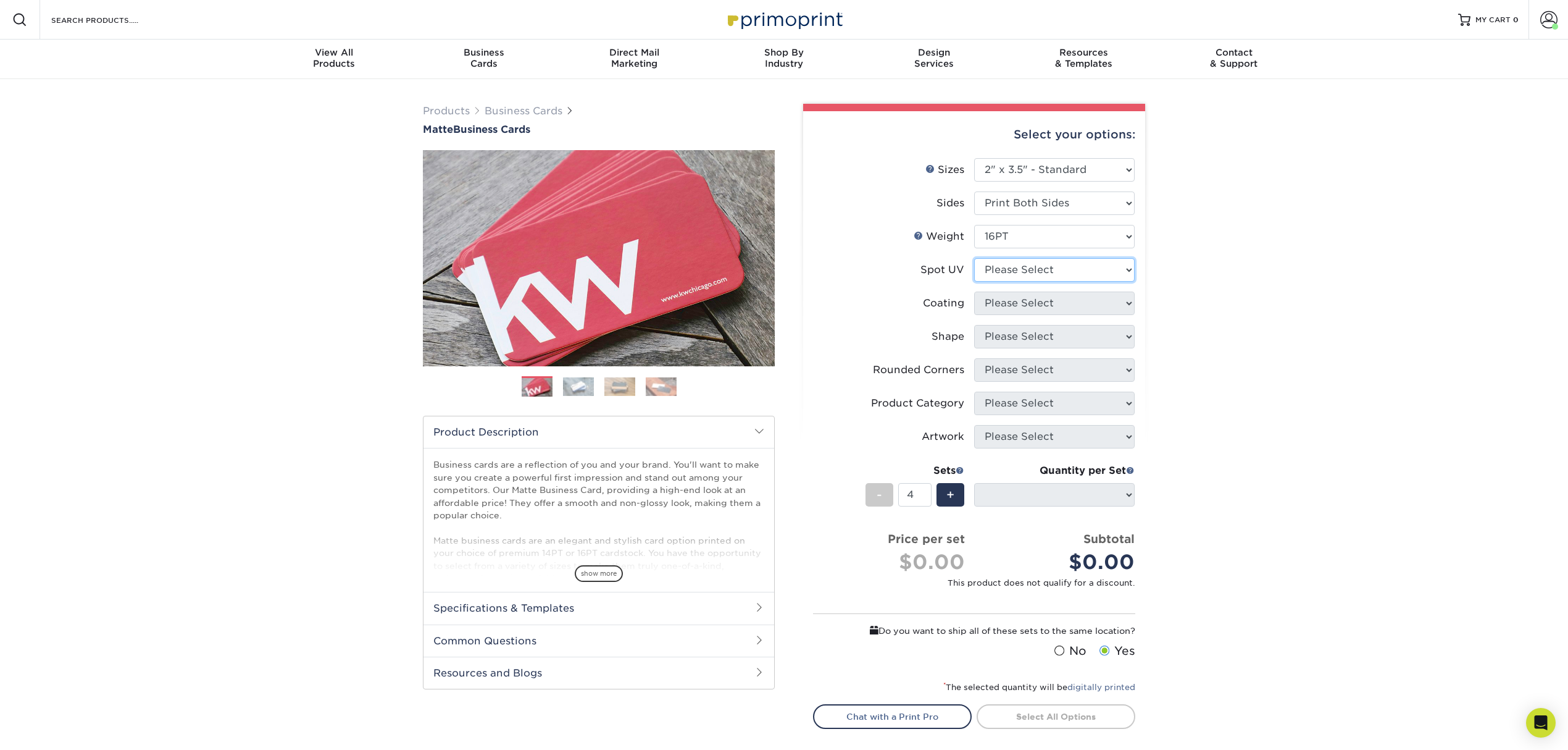
select select "3"
click at [974, 258] on select "Please Select No Spot UV Front and Back (Both Sides) Front Only Back Only" at bounding box center [1054, 269] width 160 height 23
select select
click at [1074, 295] on select at bounding box center [1054, 303] width 160 height 23
select select "121bb7b5-3b4d-429f-bd8d-bbf80e953313"
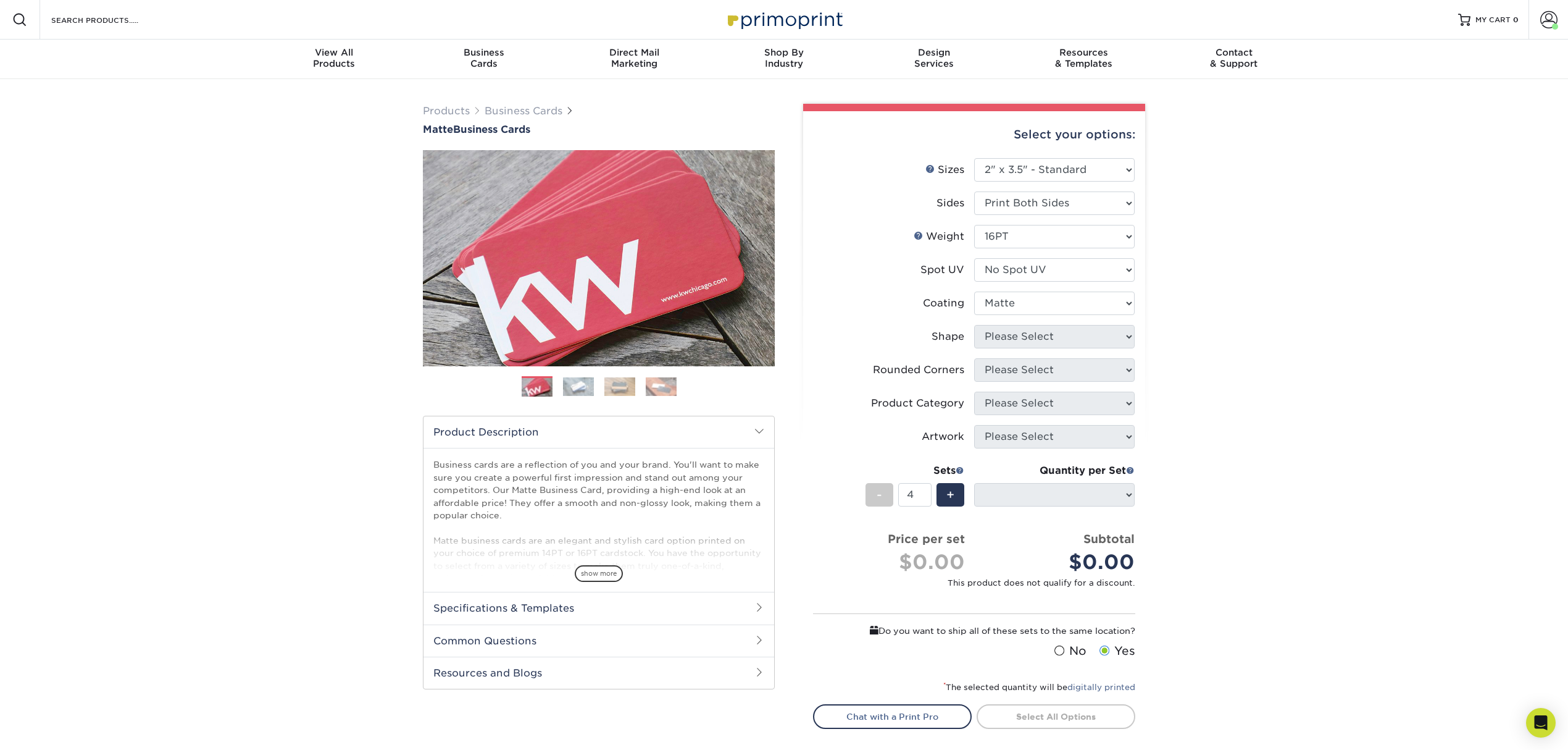
click at [974, 292] on select at bounding box center [1054, 303] width 160 height 23
select select
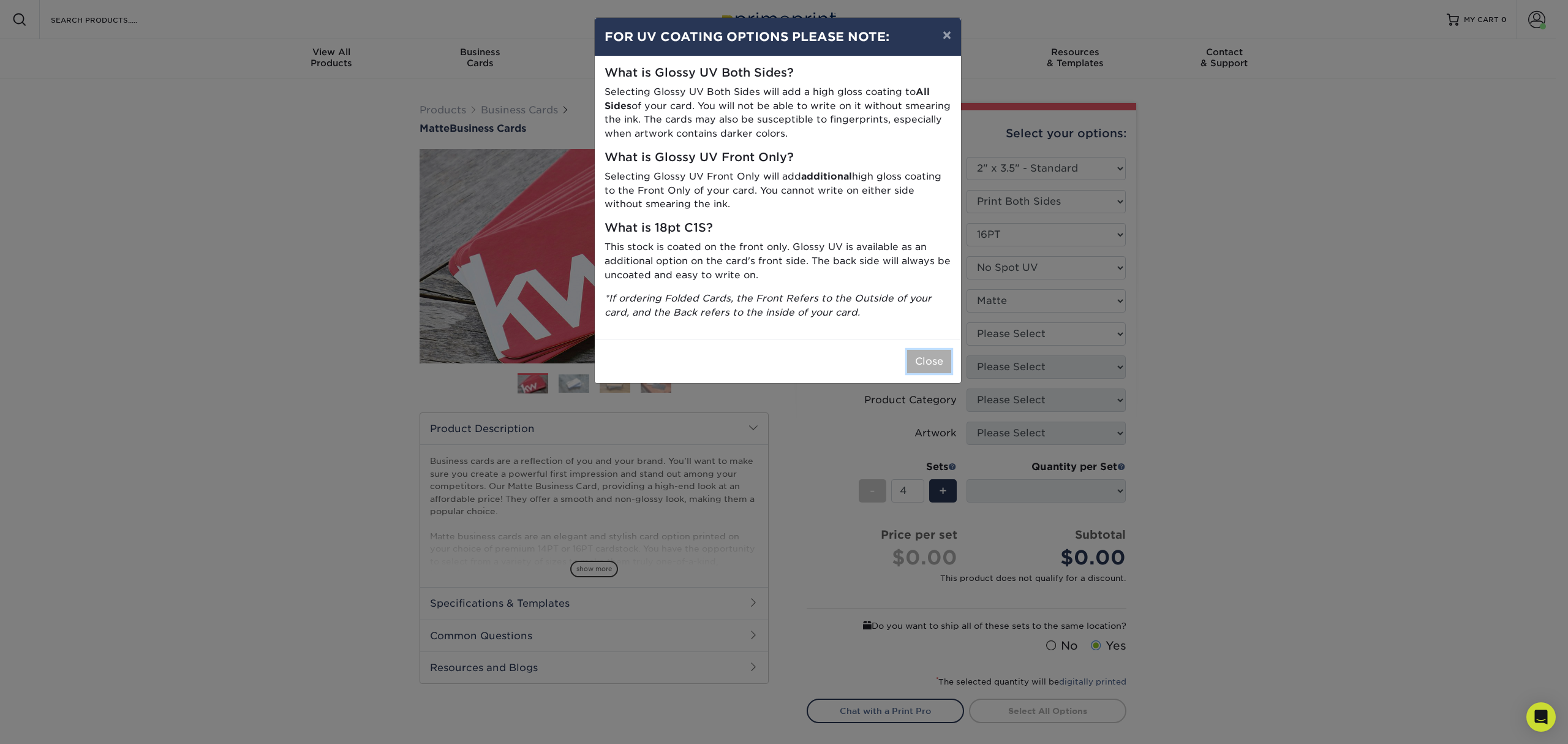
click at [949, 361] on button "Close" at bounding box center [928, 361] width 44 height 23
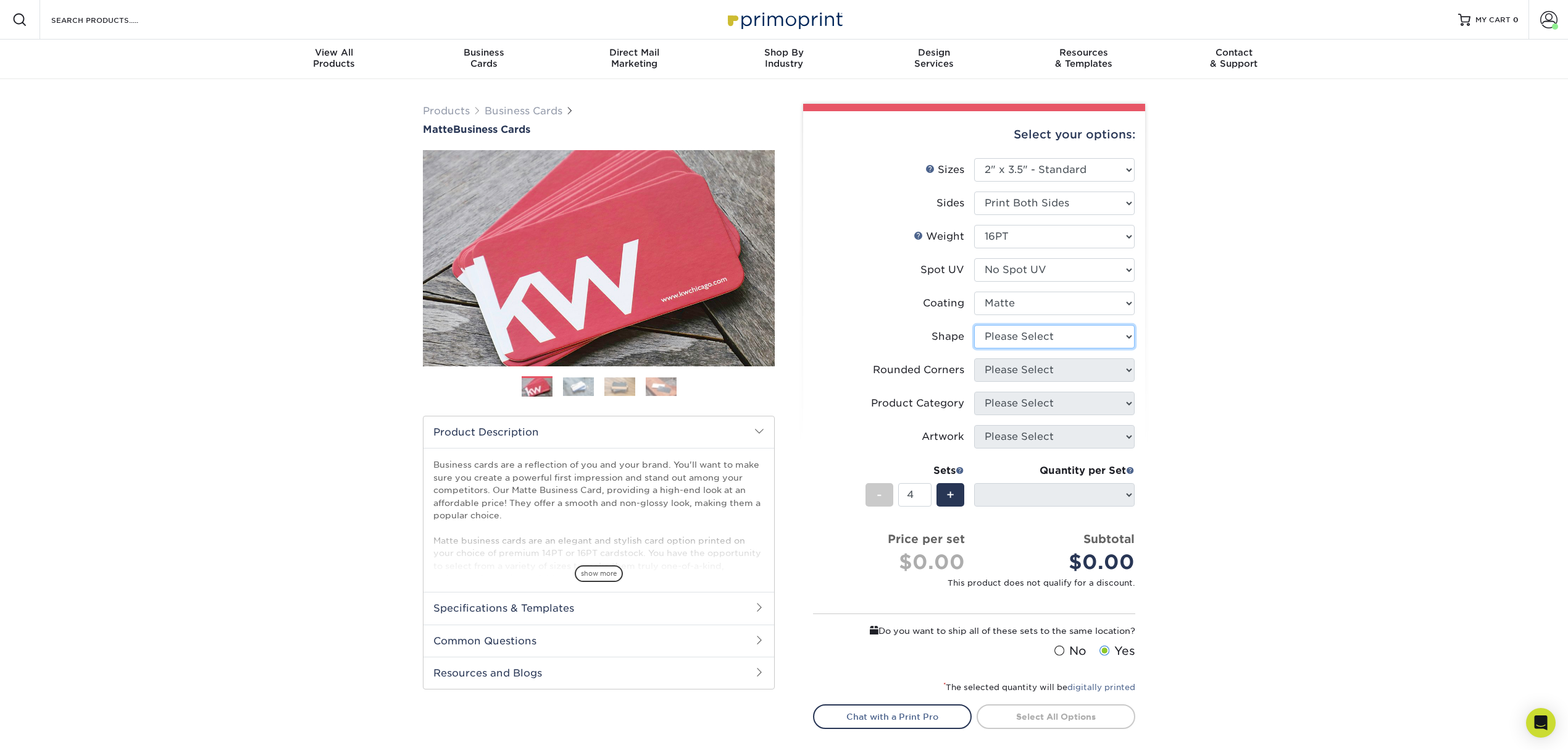
click at [1036, 329] on select "Please Select Standard Oval" at bounding box center [1054, 336] width 160 height 23
select select "standard"
click at [974, 325] on select "Please Select Standard Oval" at bounding box center [1054, 336] width 160 height 23
select select
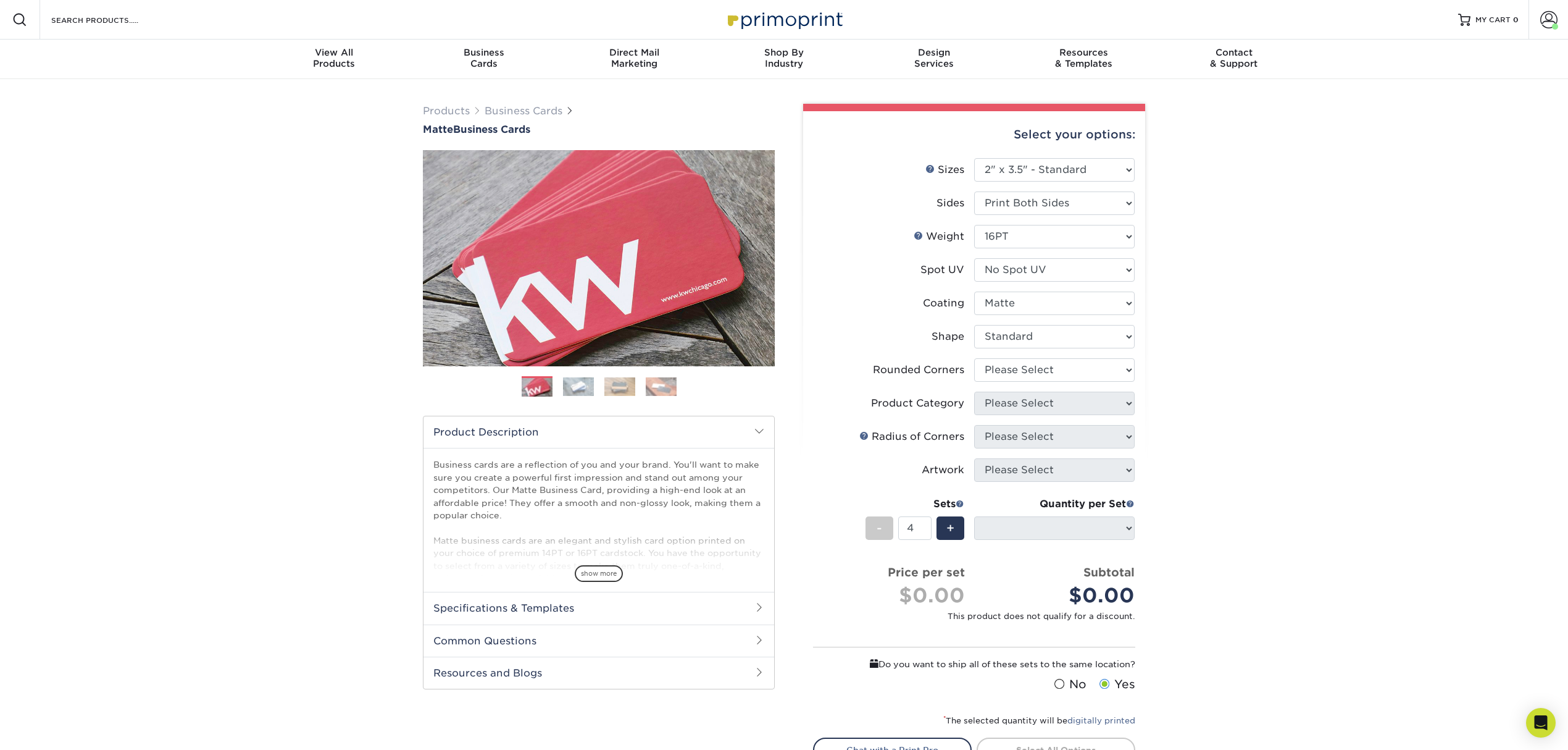
click at [1031, 354] on li "Shape Please Select Standard Oval" at bounding box center [974, 341] width 321 height 33
click at [1026, 373] on select "Please Select Yes - Round 2 Corners Yes - Round 4 Corners No" at bounding box center [1054, 370] width 160 height 23
select select "0"
click at [974, 358] on select "Please Select Yes - Round 2 Corners Yes - Round 4 Corners No" at bounding box center [1054, 370] width 160 height 23
select select "-1"
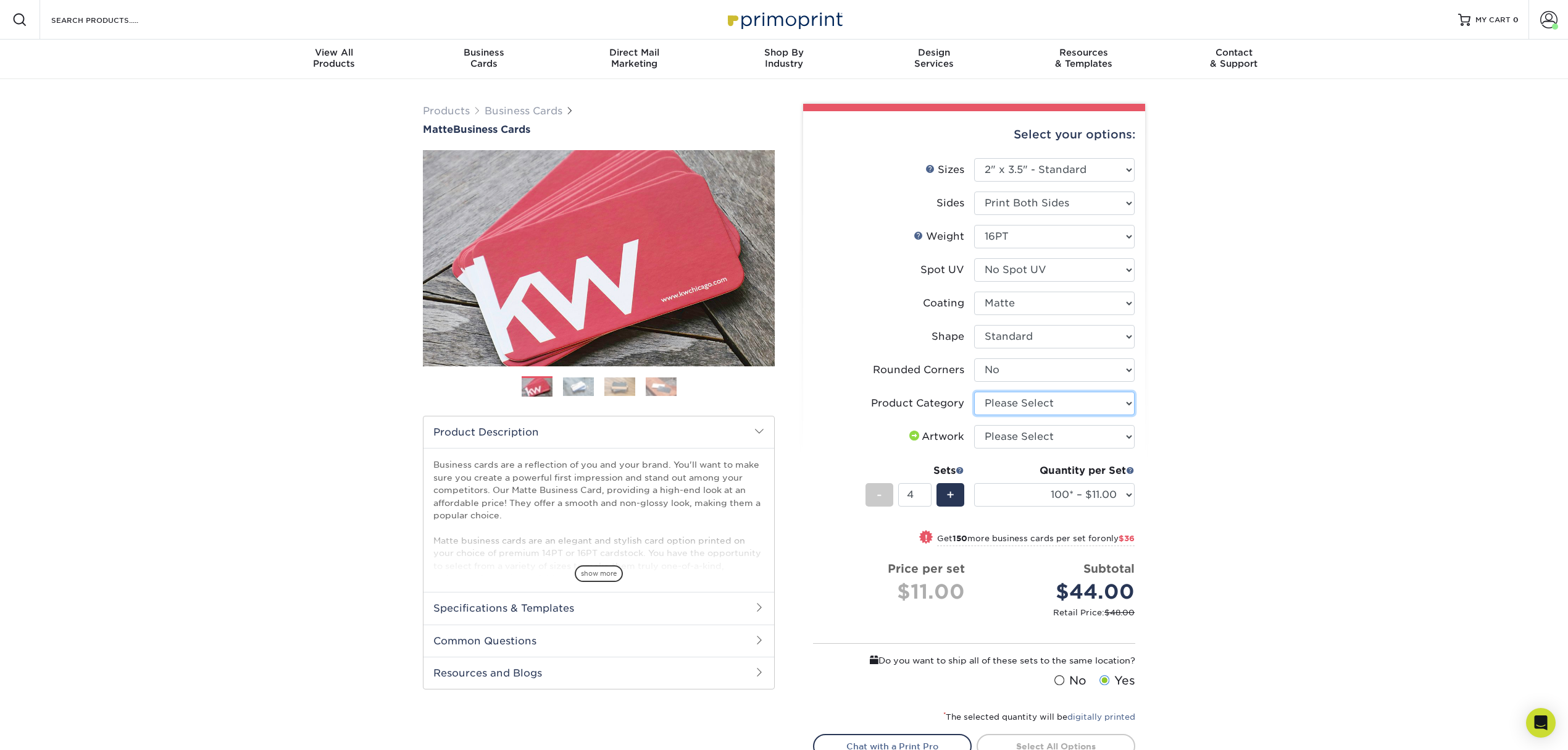
click at [1031, 404] on select "Please Select Business Cards" at bounding box center [1054, 403] width 160 height 23
select select "3b5148f1-0588-4f88-a218-97bcfdce65c1"
click at [974, 392] on select "Please Select Business Cards" at bounding box center [1054, 403] width 160 height 23
click at [1018, 443] on select "Please Select I will upload files I need a design - $100" at bounding box center [1054, 436] width 160 height 23
select select "upload"
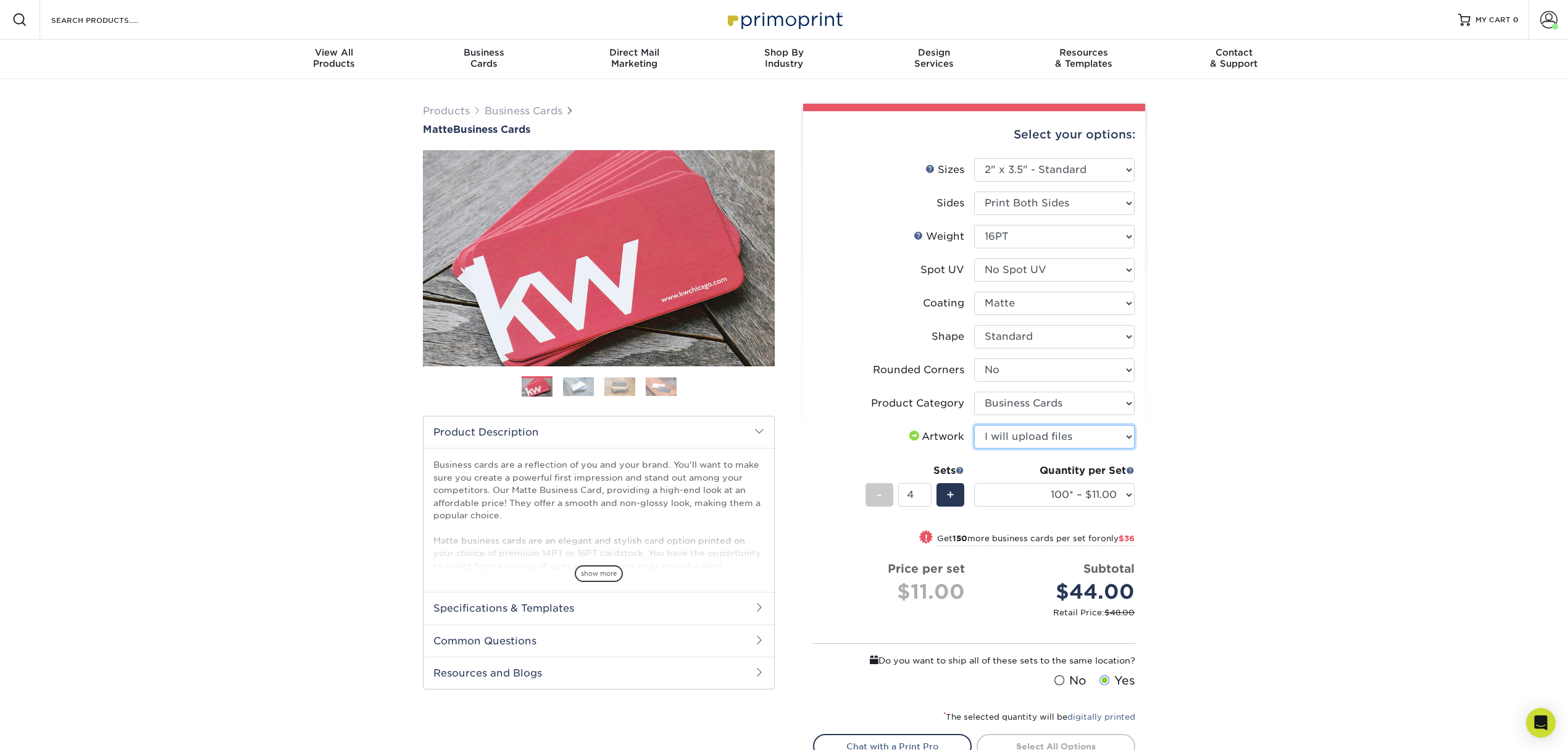
click at [974, 425] on select "Please Select I will upload files I need a design - $100" at bounding box center [1054, 436] width 160 height 23
drag, startPoint x: 1052, startPoint y: 494, endPoint x: 1057, endPoint y: 483, distance: 12.1
click at [1053, 495] on select "100* – $11.00 250* – $20.00 500 – $39.00 1000 – $49.00 2500 – $87.00 5000 – $16…" at bounding box center [1054, 495] width 160 height 23
select select "250* – $20.00"
click at [974, 483] on select "100* – $11.00 250* – $20.00 500 – $39.00 1000 – $49.00 2500 – $87.00 5000 – $16…" at bounding box center [1054, 495] width 160 height 23
